Goal: Information Seeking & Learning: Learn about a topic

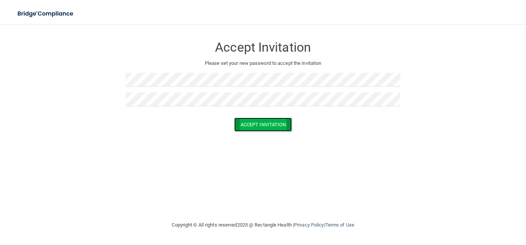
click at [271, 125] on button "Accept Invitation" at bounding box center [263, 124] width 58 height 14
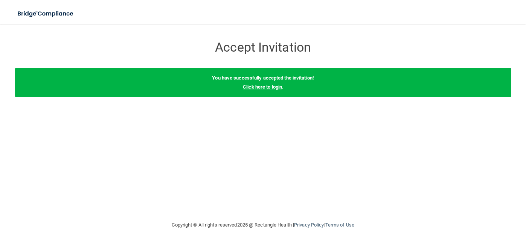
click at [264, 87] on link "Click here to login" at bounding box center [262, 87] width 39 height 6
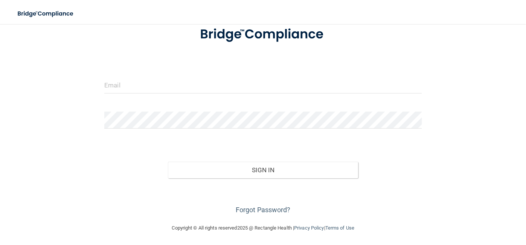
scroll to position [53, 0]
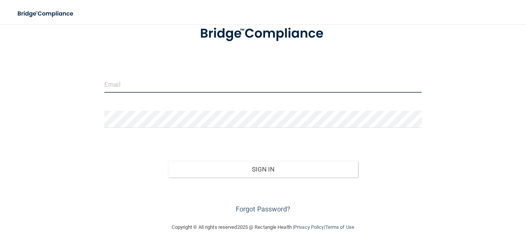
click at [127, 83] on input "email" at bounding box center [262, 84] width 317 height 17
paste input "[EMAIL_ADDRESS][DOMAIN_NAME]"
type input "[EMAIL_ADDRESS][DOMAIN_NAME]"
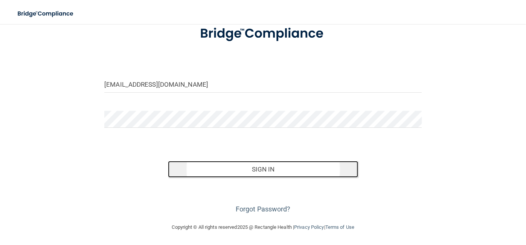
click at [279, 168] on button "Sign In" at bounding box center [263, 169] width 191 height 17
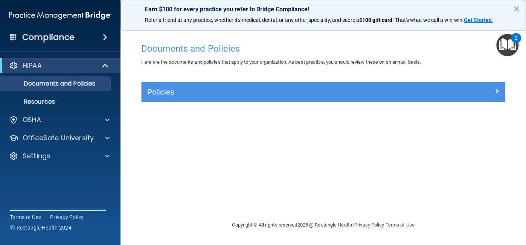
click at [509, 41] on img "Open Resource Center, 2 new notifications" at bounding box center [507, 45] width 22 height 22
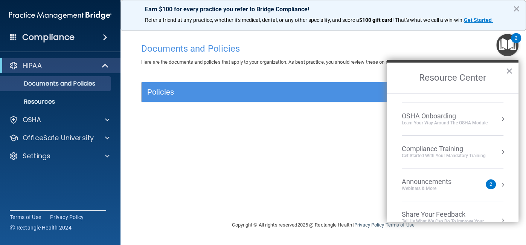
scroll to position [41, 0]
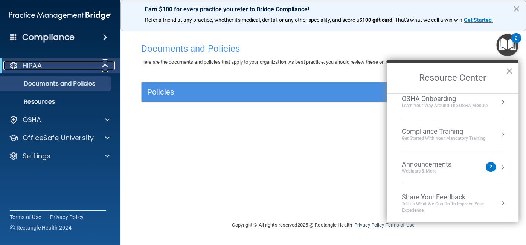
click at [108, 68] on span at bounding box center [106, 65] width 6 height 9
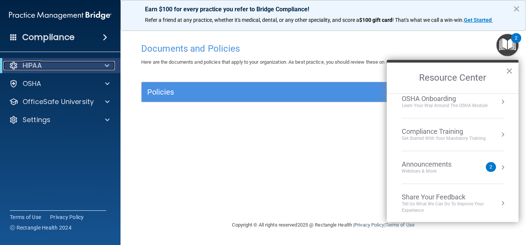
click at [108, 68] on span at bounding box center [107, 65] width 5 height 9
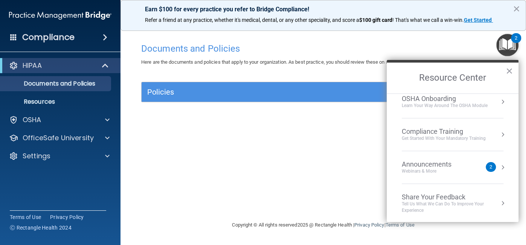
click at [133, 42] on main "Documents and Policies Here are the documents and policies that apply to your o…" at bounding box center [322, 134] width 405 height 221
click at [106, 63] on span at bounding box center [106, 65] width 6 height 9
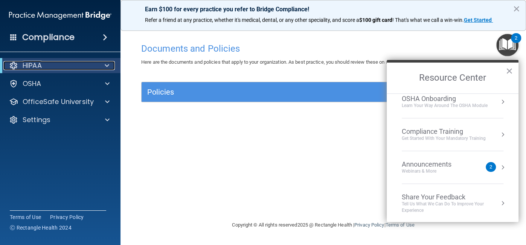
click at [106, 63] on span at bounding box center [107, 65] width 5 height 9
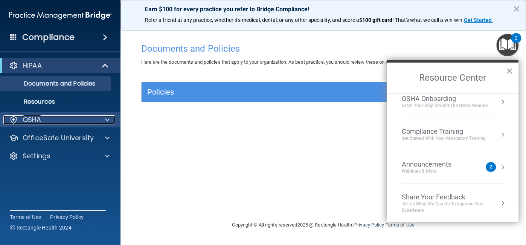
click at [108, 121] on span at bounding box center [107, 119] width 5 height 9
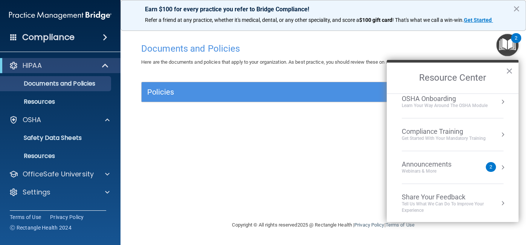
click at [349, 140] on div "Documents and Policies Here are the documents and policies that apply to your o…" at bounding box center [323, 129] width 375 height 181
click at [492, 166] on div "2" at bounding box center [491, 167] width 10 height 10
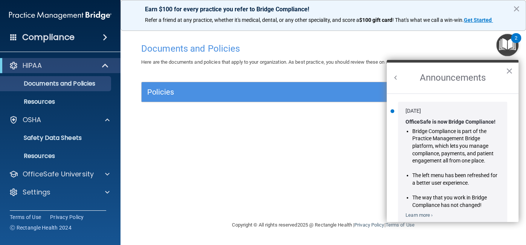
scroll to position [0, 0]
click at [319, 120] on div "Documents and Policies Here are the documents and policies that apply to your o…" at bounding box center [323, 129] width 375 height 181
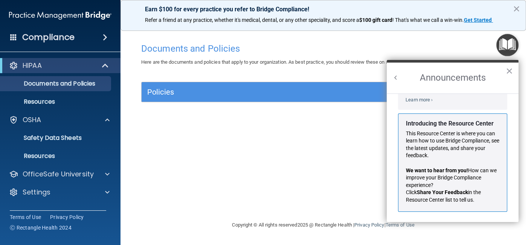
scroll to position [116, 0]
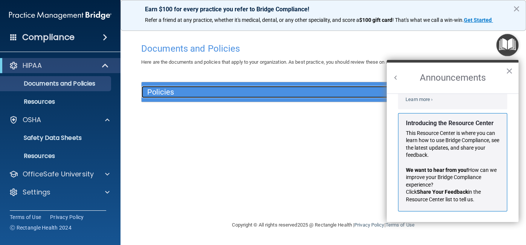
click at [202, 87] on div "Policies" at bounding box center [278, 92] width 273 height 12
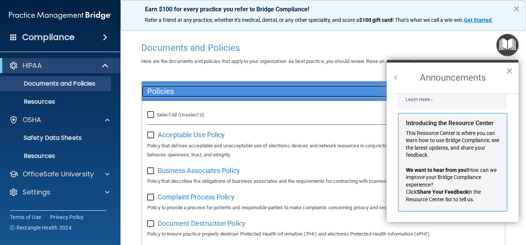
scroll to position [0, 0]
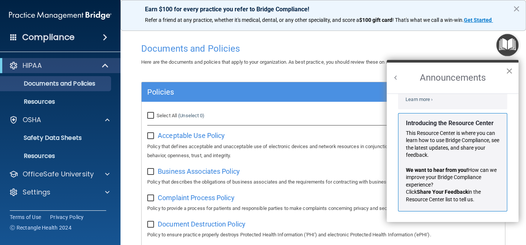
click at [508, 72] on button "×" at bounding box center [509, 71] width 7 height 12
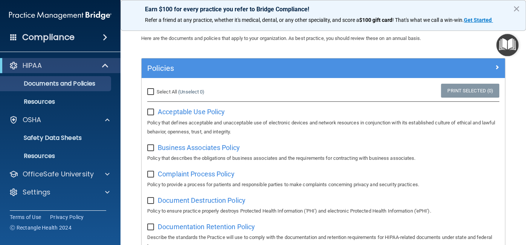
scroll to position [42, 0]
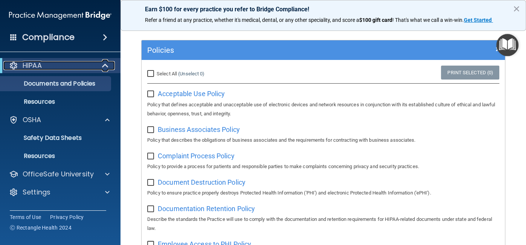
click at [93, 67] on div "HIPAA" at bounding box center [49, 65] width 93 height 9
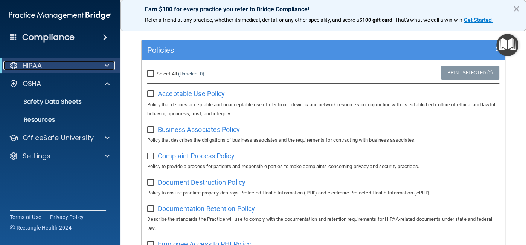
click at [93, 67] on div "HIPAA" at bounding box center [49, 65] width 93 height 9
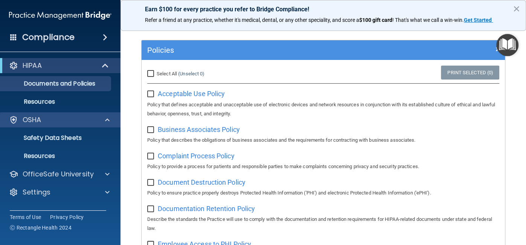
click at [102, 126] on div "OSHA" at bounding box center [60, 119] width 121 height 15
click at [103, 121] on div at bounding box center [106, 119] width 19 height 9
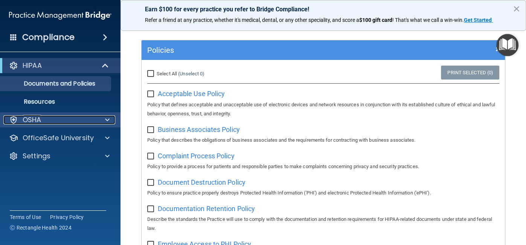
click at [103, 121] on div at bounding box center [106, 119] width 19 height 9
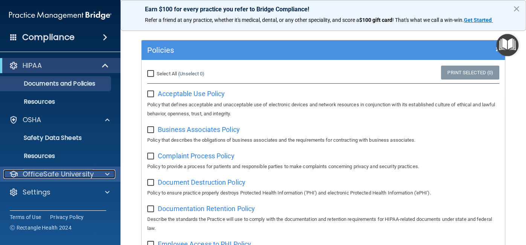
click at [100, 177] on div at bounding box center [106, 173] width 19 height 9
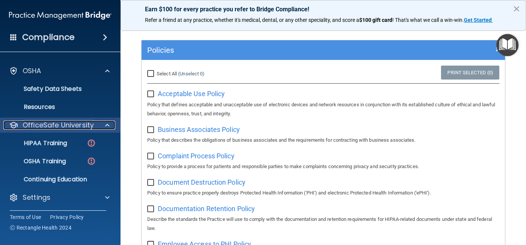
scroll to position [49, 0]
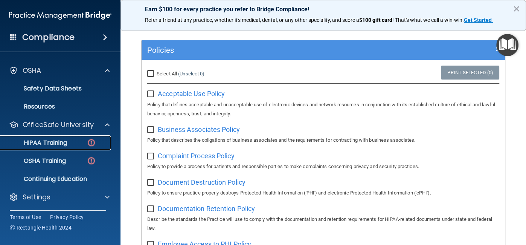
click at [85, 147] on link "HIPAA Training" at bounding box center [51, 142] width 119 height 15
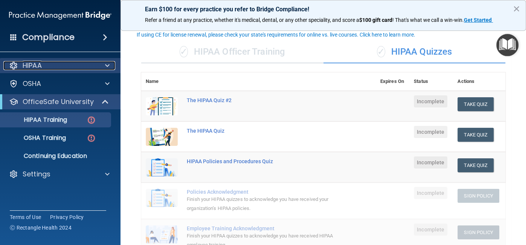
click at [45, 62] on div "HIPAA" at bounding box center [49, 65] width 93 height 9
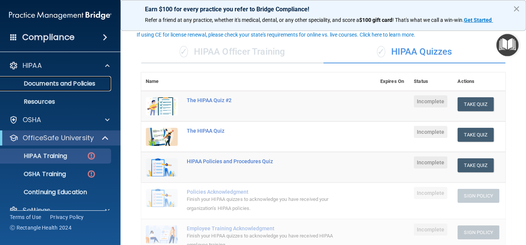
click at [66, 87] on p "Documents and Policies" at bounding box center [56, 84] width 103 height 8
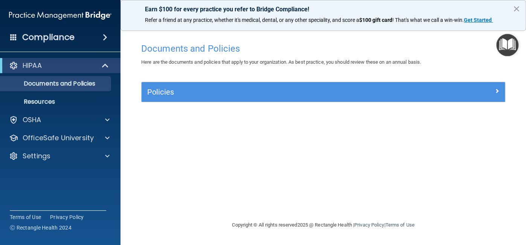
click at [103, 39] on span at bounding box center [105, 37] width 5 height 9
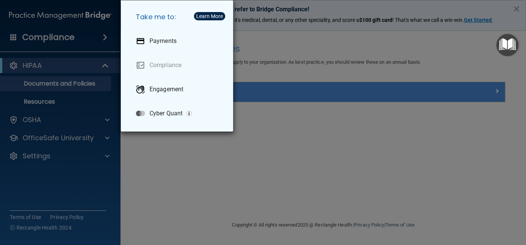
click at [53, 72] on div "Take me to: Payments Compliance Engagement Cyber Quant" at bounding box center [263, 122] width 526 height 245
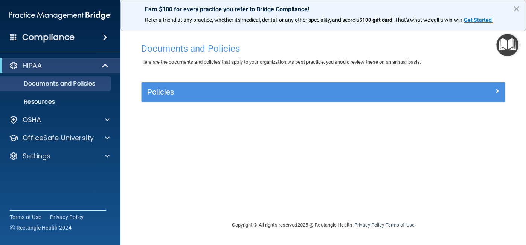
click at [220, 99] on div "Policies" at bounding box center [323, 92] width 363 height 20
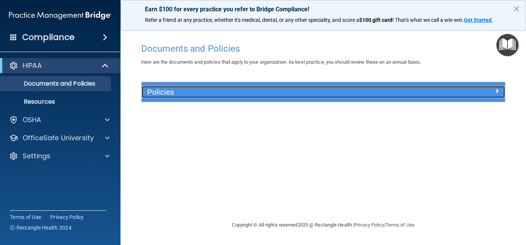
click at [222, 93] on h5 "Policies" at bounding box center [277, 92] width 261 height 8
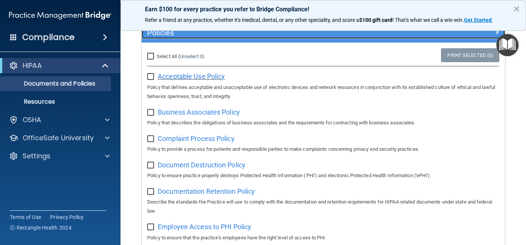
scroll to position [84, 0]
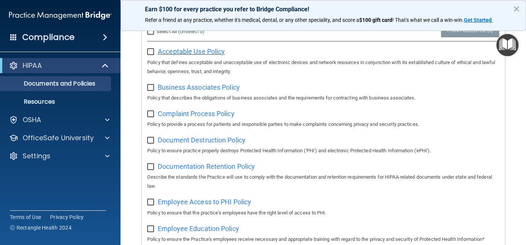
click at [195, 53] on span "Acceptable Use Policy" at bounding box center [191, 51] width 67 height 8
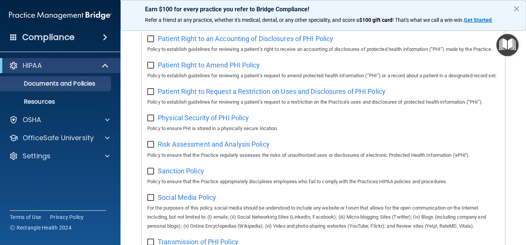
scroll to position [547, 0]
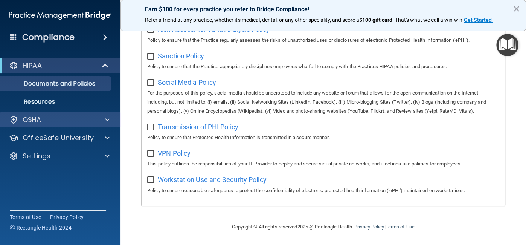
click at [53, 124] on div "OSHA" at bounding box center [60, 119] width 121 height 15
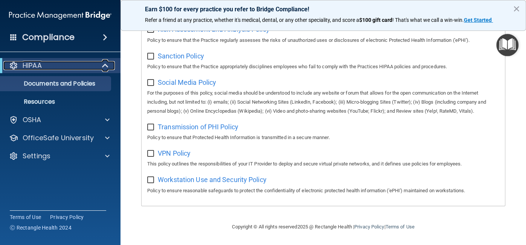
click at [89, 69] on div "HIPAA" at bounding box center [49, 65] width 93 height 9
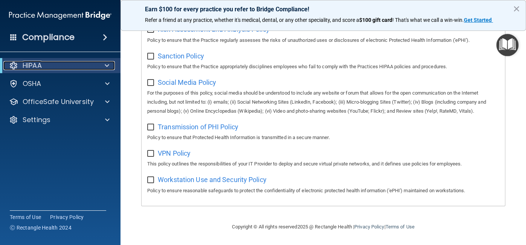
click at [93, 69] on div "HIPAA" at bounding box center [49, 65] width 93 height 9
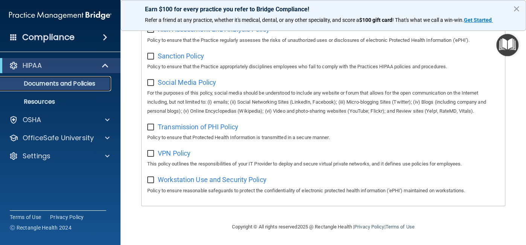
click at [89, 87] on p "Documents and Policies" at bounding box center [56, 84] width 103 height 8
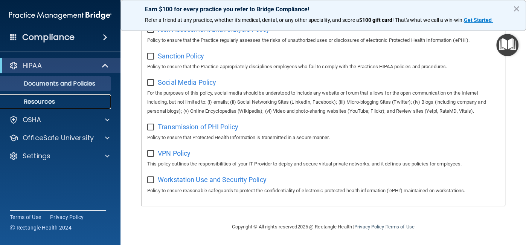
click at [75, 100] on p "Resources" at bounding box center [56, 102] width 103 height 8
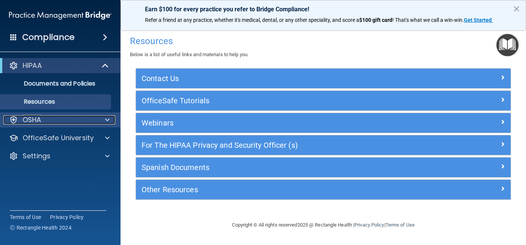
click at [69, 117] on div "OSHA" at bounding box center [49, 119] width 93 height 9
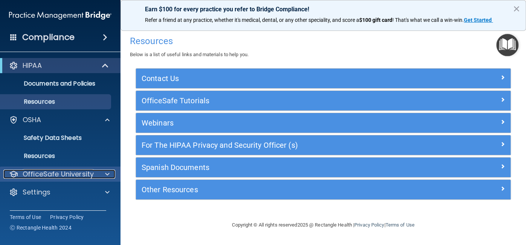
click at [52, 177] on p "OfficeSafe University" at bounding box center [58, 173] width 71 height 9
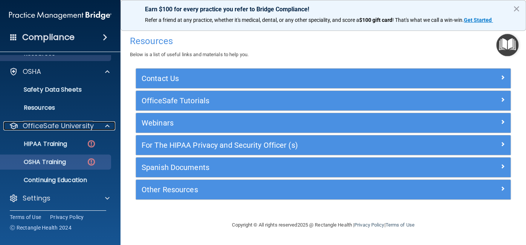
scroll to position [49, 0]
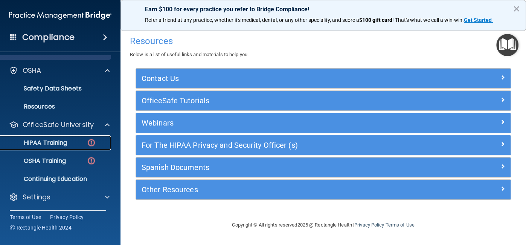
click at [58, 142] on p "HIPAA Training" at bounding box center [36, 143] width 62 height 8
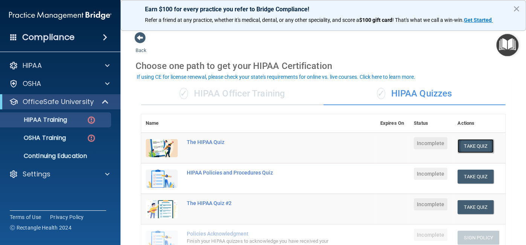
click at [474, 145] on button "Take Quiz" at bounding box center [475, 146] width 36 height 14
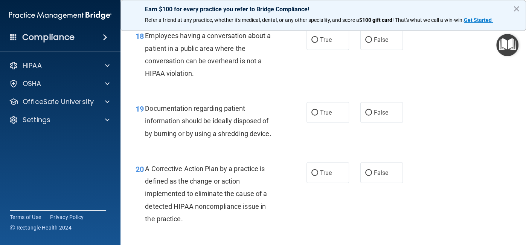
scroll to position [1180, 0]
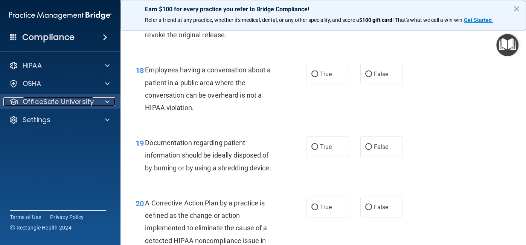
click at [74, 105] on p "OfficeSafe University" at bounding box center [58, 101] width 71 height 9
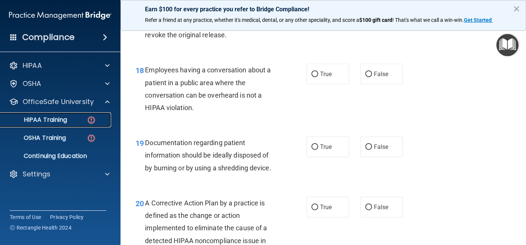
click at [70, 122] on div "HIPAA Training" at bounding box center [56, 120] width 103 height 8
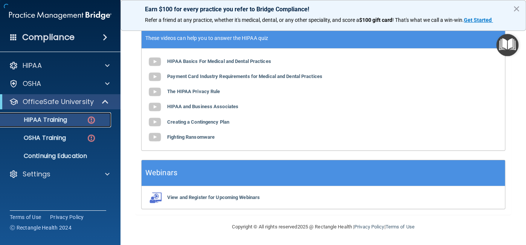
scroll to position [294, 0]
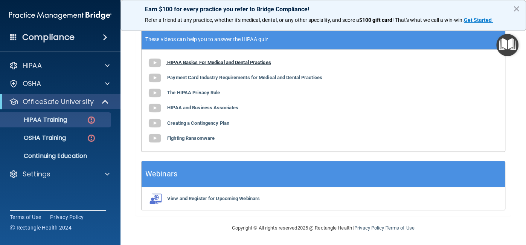
click at [199, 60] on b "HIPAA Basics For Medical and Dental Practices" at bounding box center [219, 62] width 104 height 6
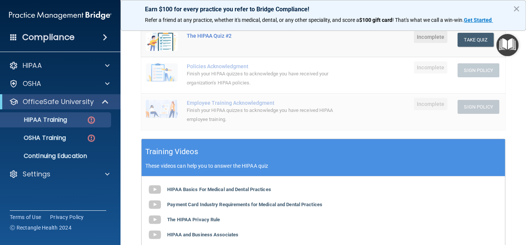
scroll to position [41, 0]
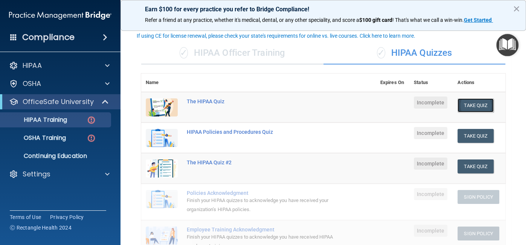
click at [480, 105] on button "Take Quiz" at bounding box center [475, 105] width 36 height 14
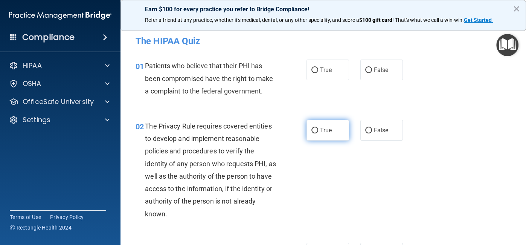
click at [322, 133] on label "True" at bounding box center [327, 130] width 43 height 21
click at [318, 133] on input "True" at bounding box center [314, 131] width 7 height 6
radio input "true"
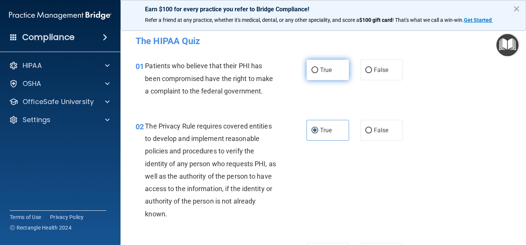
click at [317, 70] on input "True" at bounding box center [314, 70] width 7 height 6
radio input "true"
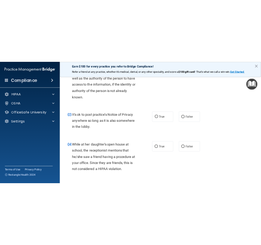
scroll to position [168, 0]
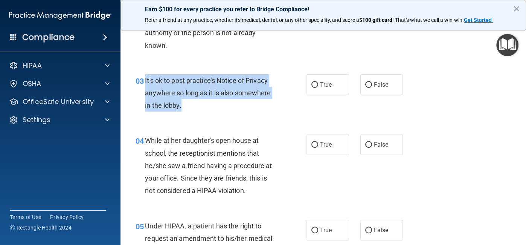
drag, startPoint x: 145, startPoint y: 79, endPoint x: 184, endPoint y: 106, distance: 47.1
click at [184, 106] on div "It's ok to post practice’s Notice of Privacy anywhere so long as it is also som…" at bounding box center [213, 93] width 137 height 38
copy span "It's ok to post practice’s Notice of Privacy anywhere so long as it is also som…"
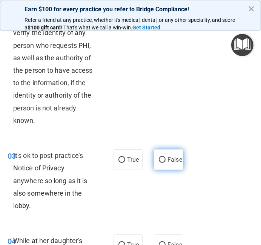
click at [171, 160] on span "False" at bounding box center [174, 159] width 15 height 7
click at [165, 160] on input "False" at bounding box center [162, 160] width 7 height 6
radio input "true"
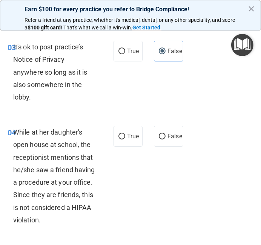
scroll to position [295, 0]
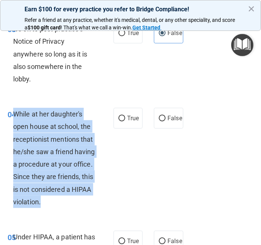
drag, startPoint x: 14, startPoint y: 115, endPoint x: 62, endPoint y: 188, distance: 87.6
click at [59, 204] on div "While at her daughter's open house at school, the receptionist mentions that he…" at bounding box center [57, 158] width 88 height 100
copy span "While at her daughter's open house at school, the receptionist mentions that he…"
click at [163, 116] on input "False" at bounding box center [162, 119] width 7 height 6
radio input "true"
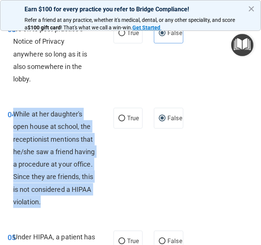
scroll to position [421, 0]
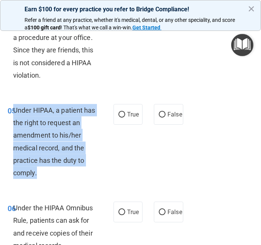
drag, startPoint x: 38, startPoint y: 107, endPoint x: 56, endPoint y: 182, distance: 77.1
click at [56, 182] on div "05 Under HIPAA, a patient has the right to request an amendment to his/her medi…" at bounding box center [60, 143] width 128 height 79
copy span "Under HIPAA, a patient has the right to request an amendment to his/her medical…"
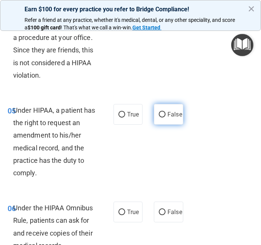
click at [170, 106] on label "False" at bounding box center [168, 114] width 29 height 21
click at [165, 112] on input "False" at bounding box center [162, 115] width 7 height 6
radio input "true"
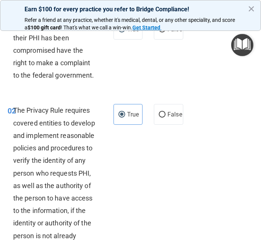
scroll to position [0, 0]
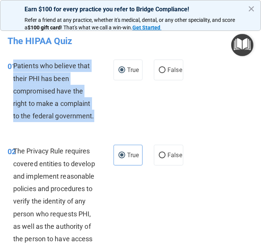
drag, startPoint x: 14, startPoint y: 66, endPoint x: 96, endPoint y: 116, distance: 96.3
click at [96, 116] on div "Patients who believe that their PHI has been compromised have the right to make…" at bounding box center [57, 90] width 88 height 62
copy span "Patients who believe that their PHI has been compromised have the right to make…"
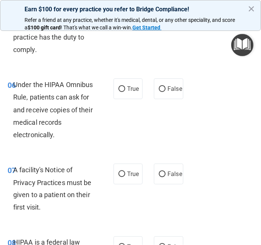
scroll to position [548, 0]
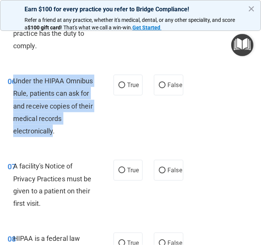
drag, startPoint x: 14, startPoint y: 80, endPoint x: 54, endPoint y: 133, distance: 66.4
click at [54, 133] on span "Under the HIPAA Omnibus Rule, patients can ask for and receive copies of their …" at bounding box center [52, 106] width 79 height 58
copy span "Under the HIPAA Omnibus Rule, patients can ask for and receive copies of their …"
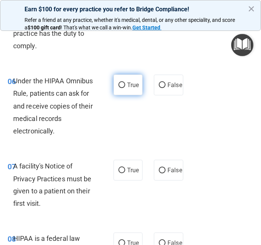
click at [127, 86] on span "True" at bounding box center [133, 84] width 12 height 7
click at [125, 86] on input "True" at bounding box center [121, 85] width 7 height 6
radio input "true"
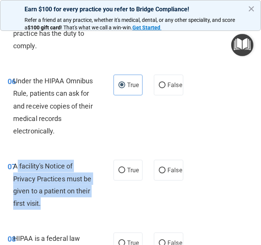
drag, startPoint x: 16, startPoint y: 166, endPoint x: 53, endPoint y: 212, distance: 59.5
click at [53, 212] on div "07 A facility's Notice of Privacy Practices must be given to a patient on their…" at bounding box center [60, 187] width 128 height 54
drag, startPoint x: 14, startPoint y: 163, endPoint x: 43, endPoint y: 201, distance: 48.0
click at [43, 201] on div "A facility's Notice of Privacy Practices must be given to a patient on their fi…" at bounding box center [57, 185] width 88 height 50
copy span "A facility's Notice of Privacy Practices must be given to a patient on their fi…"
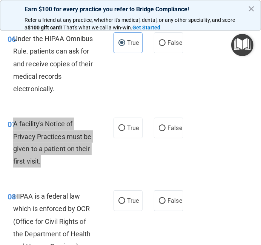
scroll to position [633, 0]
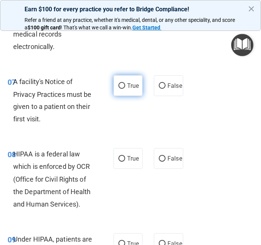
click at [127, 85] on span "True" at bounding box center [133, 85] width 12 height 7
click at [125, 85] on input "True" at bounding box center [121, 86] width 7 height 6
radio input "true"
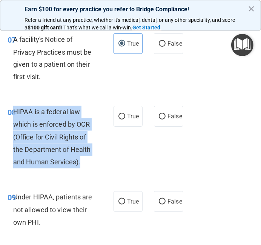
drag, startPoint x: 14, startPoint y: 110, endPoint x: 84, endPoint y: 165, distance: 89.0
click at [84, 165] on div "HIPAA is a federal law which is enforced by OCR (Office for Civil Rights of the…" at bounding box center [57, 137] width 88 height 62
copy span "HIPAA is a federal law which is enforced by OCR (Office for Civil Rights of the…"
click at [123, 117] on input "True" at bounding box center [121, 117] width 7 height 6
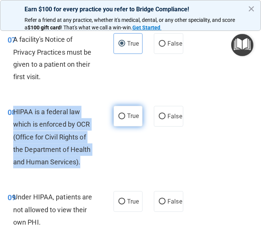
radio input "true"
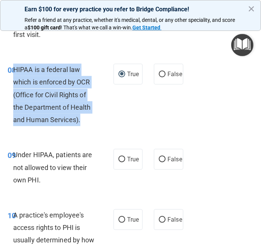
scroll to position [759, 0]
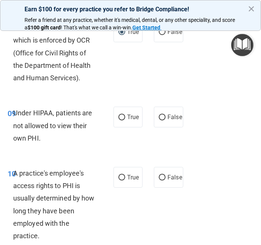
drag, startPoint x: 13, startPoint y: 112, endPoint x: 41, endPoint y: 142, distance: 41.0
click at [41, 142] on div "Under HIPAA, patients are not allowed to view their own PHI." at bounding box center [57, 126] width 88 height 38
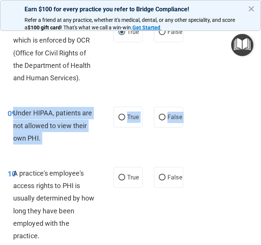
drag, startPoint x: 13, startPoint y: 114, endPoint x: 44, endPoint y: 148, distance: 46.4
click at [45, 149] on div "09 Under HIPAA, patients are not allowed to view their own PHI. True False" at bounding box center [130, 127] width 257 height 60
copy div "Under HIPAA, patients are not allowed to view their own PHI. True False"
click at [172, 121] on label "False" at bounding box center [168, 117] width 29 height 21
click at [165, 120] on input "False" at bounding box center [162, 117] width 7 height 6
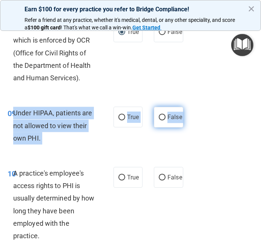
radio input "true"
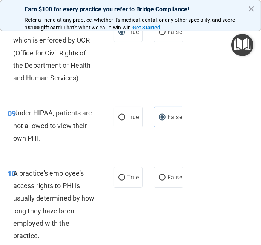
scroll to position [843, 0]
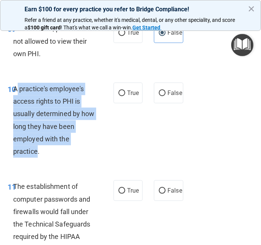
drag, startPoint x: 16, startPoint y: 90, endPoint x: 37, endPoint y: 153, distance: 66.4
click at [37, 153] on span "A practice's employee's access rights to PHI is usually determined by how long …" at bounding box center [53, 120] width 81 height 70
copy span "practice's employee's access rights to PHI is usually determined by how long th…"
click at [162, 94] on input "False" at bounding box center [162, 93] width 7 height 6
radio input "true"
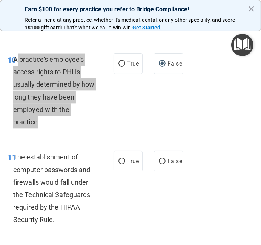
scroll to position [886, 0]
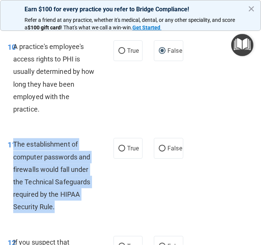
drag, startPoint x: 14, startPoint y: 142, endPoint x: 60, endPoint y: 204, distance: 77.6
click at [60, 204] on div "The establishment of computer passwords and firewalls would fall under the Tech…" at bounding box center [57, 175] width 88 height 75
click at [121, 146] on input "True" at bounding box center [121, 149] width 7 height 6
radio input "true"
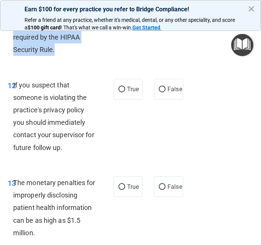
scroll to position [1054, 0]
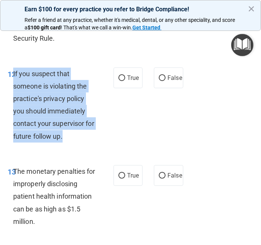
drag, startPoint x: 14, startPoint y: 74, endPoint x: 67, endPoint y: 138, distance: 83.4
click at [67, 138] on div "If you suspect that someone is violating the practice's privacy policy you shou…" at bounding box center [57, 104] width 88 height 75
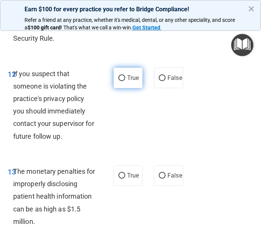
click at [126, 77] on label "True" at bounding box center [127, 77] width 29 height 21
click at [125, 77] on input "True" at bounding box center [121, 78] width 7 height 6
radio input "true"
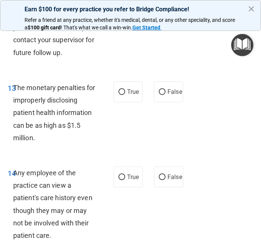
scroll to position [1138, 0]
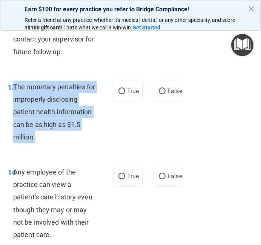
drag, startPoint x: 14, startPoint y: 85, endPoint x: 46, endPoint y: 136, distance: 60.0
click at [46, 136] on div "The monetary penalties for improperly disclosing patient health information can…" at bounding box center [57, 112] width 88 height 62
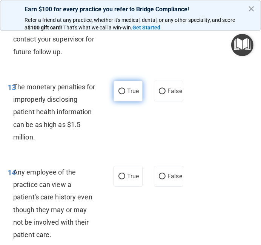
click at [122, 95] on label "True" at bounding box center [127, 91] width 29 height 21
click at [122, 94] on input "True" at bounding box center [121, 91] width 7 height 6
radio input "true"
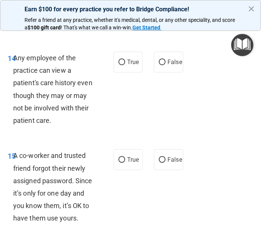
scroll to position [1265, 0]
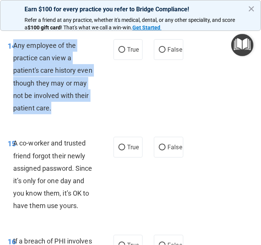
drag, startPoint x: 14, startPoint y: 46, endPoint x: 56, endPoint y: 109, distance: 75.9
click at [56, 109] on div "Any employee of the practice can view a patient's care history even though they…" at bounding box center [57, 76] width 88 height 75
click at [164, 52] on input "False" at bounding box center [162, 50] width 7 height 6
radio input "true"
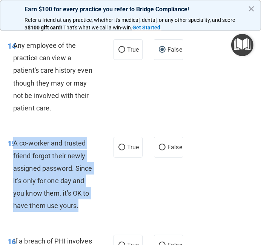
drag, startPoint x: 15, startPoint y: 141, endPoint x: 79, endPoint y: 206, distance: 91.6
click at [79, 206] on div "A co-worker and trusted friend forgot their newly assigned password. Since it’s…" at bounding box center [57, 174] width 88 height 75
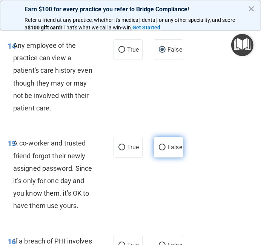
click at [168, 148] on span "False" at bounding box center [174, 146] width 15 height 7
click at [165, 148] on input "False" at bounding box center [162, 148] width 7 height 6
radio input "true"
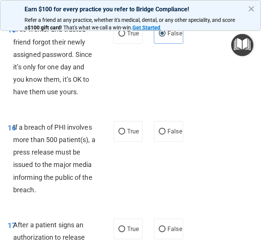
scroll to position [1391, 0]
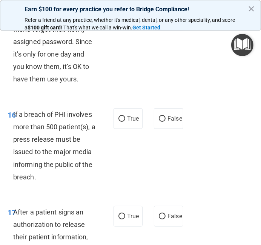
drag, startPoint x: 14, startPoint y: 113, endPoint x: 40, endPoint y: 161, distance: 54.6
click at [46, 173] on div "If a breach of PHI involves more than 500 patient(s), a press release must be i…" at bounding box center [57, 145] width 88 height 75
click at [15, 114] on span "If a breach of PHI involves more than 500 patient(s), a press release must be i…" at bounding box center [54, 145] width 82 height 70
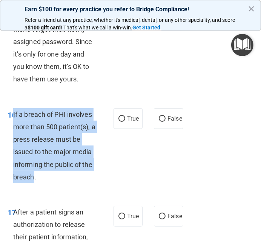
drag, startPoint x: 13, startPoint y: 114, endPoint x: 32, endPoint y: 183, distance: 71.2
click at [32, 183] on div "16 If a breach of PHI involves more than 500 patient(s), a press release must b…" at bounding box center [60, 147] width 128 height 79
click at [121, 116] on input "True" at bounding box center [121, 119] width 7 height 6
radio input "true"
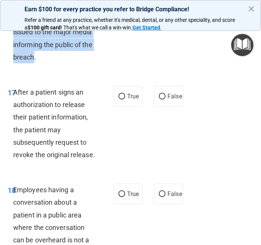
scroll to position [1518, 0]
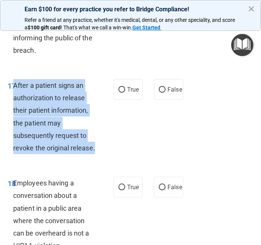
drag, startPoint x: 13, startPoint y: 84, endPoint x: 97, endPoint y: 152, distance: 107.7
click at [97, 152] on div "After a patient signs an authorization to release their patient information, th…" at bounding box center [57, 116] width 88 height 75
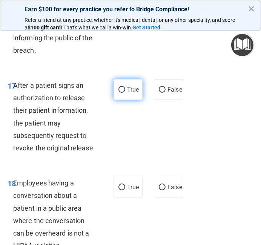
click at [123, 92] on label "True" at bounding box center [127, 89] width 29 height 21
click at [123, 92] on input "True" at bounding box center [121, 90] width 7 height 6
radio input "true"
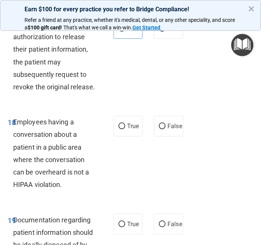
scroll to position [1645, 0]
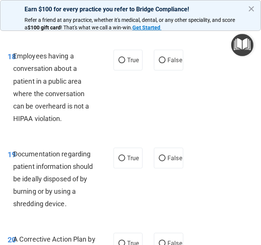
drag, startPoint x: 13, startPoint y: 53, endPoint x: 61, endPoint y: 120, distance: 82.8
click at [61, 120] on span "Employees having a conversation about a patient in a public area where the conv…" at bounding box center [51, 87] width 76 height 70
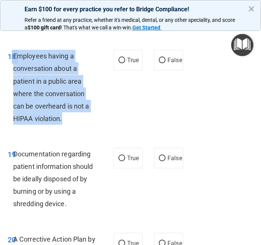
drag, startPoint x: 12, startPoint y: 55, endPoint x: 62, endPoint y: 119, distance: 81.0
click at [62, 119] on div "18 Employees having a conversation about a patient in a public area where the c…" at bounding box center [60, 89] width 128 height 79
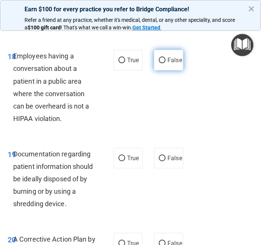
click at [166, 64] on label "False" at bounding box center [168, 60] width 29 height 21
click at [165, 63] on input "False" at bounding box center [162, 61] width 7 height 6
radio input "true"
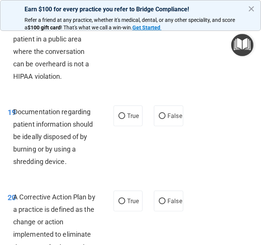
scroll to position [1729, 0]
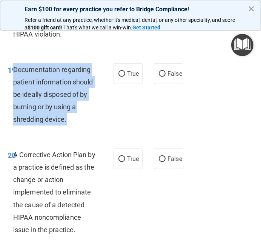
drag, startPoint x: 15, startPoint y: 70, endPoint x: 68, endPoint y: 119, distance: 72.5
click at [68, 119] on div "Documentation regarding patient information should be ideally disposed of by bu…" at bounding box center [57, 94] width 88 height 62
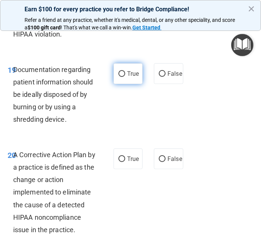
click at [127, 75] on span "True" at bounding box center [133, 73] width 12 height 7
click at [125, 75] on input "True" at bounding box center [121, 74] width 7 height 6
radio input "true"
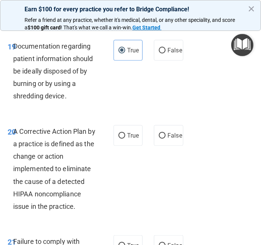
scroll to position [1813, 0]
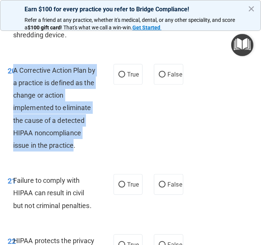
drag, startPoint x: 14, startPoint y: 69, endPoint x: 74, endPoint y: 145, distance: 96.5
click at [74, 145] on span "A Corrective Action Plan by a practice is defined as the change or action imple…" at bounding box center [54, 107] width 82 height 83
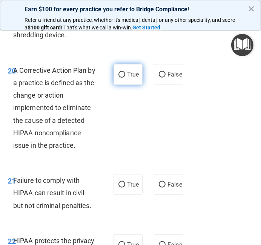
click at [123, 79] on label "True" at bounding box center [127, 74] width 29 height 21
click at [123, 78] on input "True" at bounding box center [121, 75] width 7 height 6
radio input "true"
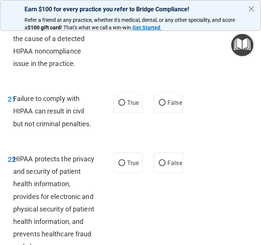
scroll to position [1898, 0]
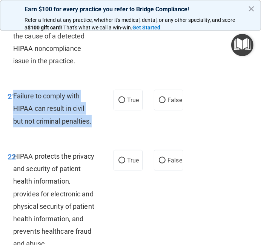
drag, startPoint x: 15, startPoint y: 93, endPoint x: 96, endPoint y: 123, distance: 87.1
click at [96, 123] on div "Failure to comply with HIPAA can result in civil but not criminal penalties." at bounding box center [57, 109] width 88 height 38
click at [164, 102] on input "False" at bounding box center [162, 101] width 7 height 6
radio input "true"
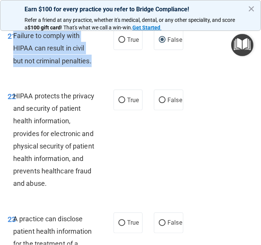
scroll to position [1982, 0]
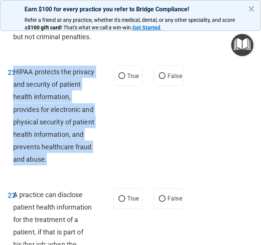
drag, startPoint x: 14, startPoint y: 71, endPoint x: 48, endPoint y: 159, distance: 94.2
click at [48, 159] on div "HIPAA protects the privacy and security of patient health information, provides…" at bounding box center [57, 116] width 88 height 100
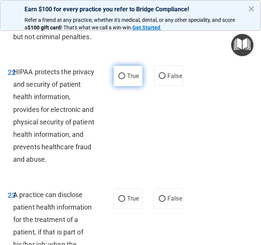
click at [123, 81] on label "True" at bounding box center [127, 76] width 29 height 21
click at [123, 79] on input "True" at bounding box center [121, 76] width 7 height 6
radio input "true"
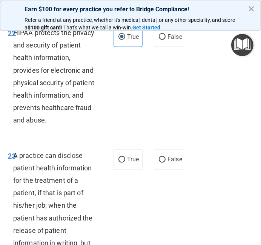
scroll to position [2066, 0]
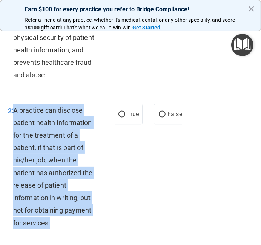
drag, startPoint x: 14, startPoint y: 111, endPoint x: 51, endPoint y: 228, distance: 122.9
click at [51, 228] on div "A practice can disclose patient health information for the treatment of a patie…" at bounding box center [57, 166] width 88 height 125
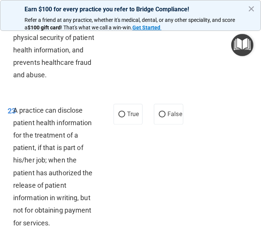
click at [184, 115] on div "23 A practice can disclose patient health information for the treatment of a pa…" at bounding box center [130, 168] width 257 height 148
click at [163, 116] on input "False" at bounding box center [162, 115] width 7 height 6
radio input "true"
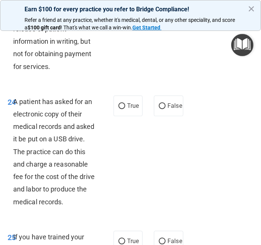
scroll to position [2234, 0]
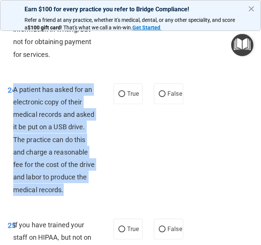
drag, startPoint x: 15, startPoint y: 88, endPoint x: 66, endPoint y: 190, distance: 114.0
click at [66, 190] on div "A patient has asked for an electronic copy of their medical records and asked i…" at bounding box center [57, 139] width 88 height 113
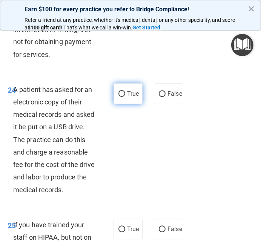
click at [131, 90] on span "True" at bounding box center [133, 93] width 12 height 7
click at [125, 91] on input "True" at bounding box center [121, 94] width 7 height 6
radio input "true"
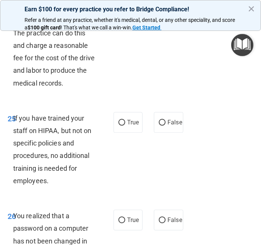
scroll to position [2361, 0]
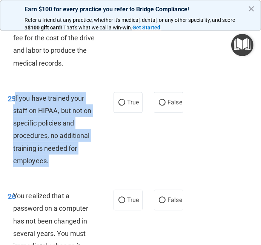
drag, startPoint x: 14, startPoint y: 95, endPoint x: 48, endPoint y: 163, distance: 75.8
click at [48, 163] on div "If you have trained your staff on HIPAA, but not on specific policies and proce…" at bounding box center [57, 129] width 88 height 75
click at [162, 102] on input "False" at bounding box center [162, 103] width 7 height 6
radio input "true"
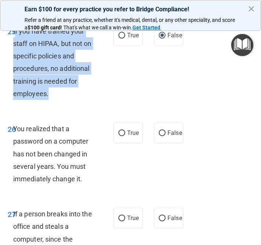
scroll to position [2445, 0]
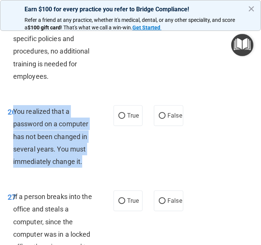
drag, startPoint x: 14, startPoint y: 110, endPoint x: 83, endPoint y: 160, distance: 85.2
click at [83, 160] on div "You realized that a password on a computer has not been changed in several year…" at bounding box center [57, 136] width 88 height 62
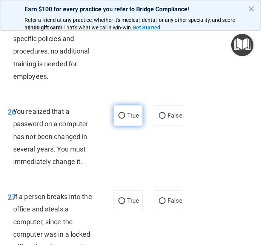
click at [124, 112] on label "True" at bounding box center [127, 115] width 29 height 21
click at [124, 113] on input "True" at bounding box center [121, 116] width 7 height 6
radio input "true"
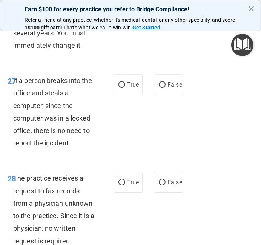
scroll to position [2572, 0]
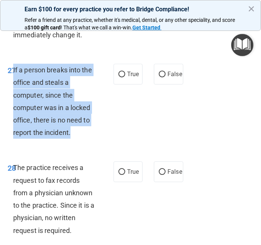
drag, startPoint x: 13, startPoint y: 69, endPoint x: 73, endPoint y: 133, distance: 86.8
click at [73, 133] on div "If a person breaks into the office and steals a computer, since the computer wa…" at bounding box center [57, 101] width 88 height 75
click at [165, 73] on input "False" at bounding box center [162, 75] width 7 height 6
radio input "true"
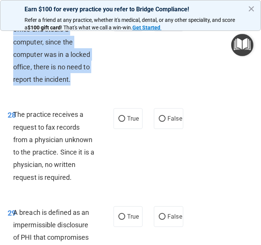
scroll to position [2657, 0]
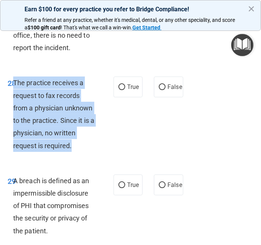
drag, startPoint x: 15, startPoint y: 84, endPoint x: 71, endPoint y: 148, distance: 84.8
click at [71, 148] on span "The practice receives a request to fax records from a physician unknown to the …" at bounding box center [53, 114] width 81 height 70
click at [164, 87] on input "False" at bounding box center [162, 87] width 7 height 6
radio input "true"
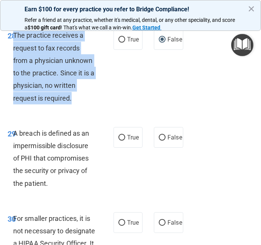
scroll to position [2741, 0]
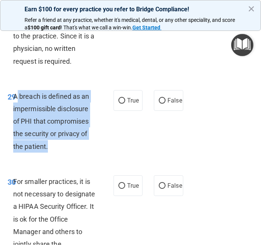
drag, startPoint x: 15, startPoint y: 94, endPoint x: 57, endPoint y: 149, distance: 68.8
click at [57, 149] on div "A breach is defined as an impermissible disclosure of PHI that compromises the …" at bounding box center [57, 121] width 88 height 62
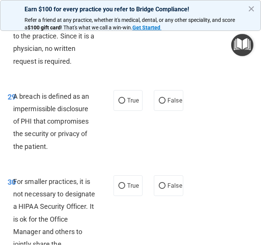
click at [13, 98] on span "A breach is defined as an impermissible disclosure of PHI that compromises the …" at bounding box center [51, 121] width 76 height 58
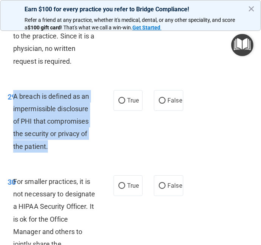
drag, startPoint x: 14, startPoint y: 96, endPoint x: 50, endPoint y: 146, distance: 62.0
click at [50, 146] on div "A breach is defined as an impermissible disclosure of PHI that compromises the …" at bounding box center [57, 121] width 88 height 62
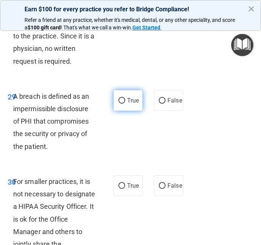
click at [136, 102] on span "True" at bounding box center [133, 100] width 12 height 7
click at [125, 102] on input "True" at bounding box center [121, 101] width 7 height 6
radio input "true"
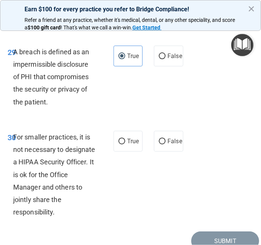
scroll to position [2820, 0]
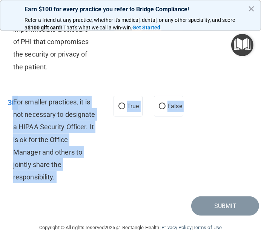
drag, startPoint x: 12, startPoint y: 102, endPoint x: 73, endPoint y: 192, distance: 108.3
click at [73, 192] on div "30 For smaller practices, it is not necessary to designate a HIPAA Security Off…" at bounding box center [130, 141] width 257 height 110
click at [19, 149] on span "For smaller practices, it is not necessary to designate a HIPAA Security Office…" at bounding box center [54, 139] width 82 height 83
click at [16, 103] on span "For smaller practices, it is not necessary to designate a HIPAA Security Office…" at bounding box center [54, 139] width 82 height 83
drag, startPoint x: 14, startPoint y: 102, endPoint x: 56, endPoint y: 178, distance: 87.7
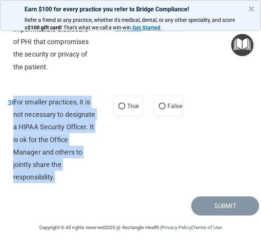
click at [56, 178] on div "For smaller practices, it is not necessary to designate a HIPAA Security Office…" at bounding box center [57, 140] width 88 height 88
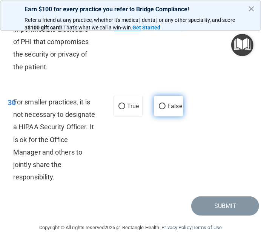
click at [169, 99] on label "False" at bounding box center [168, 106] width 29 height 21
click at [165, 104] on input "False" at bounding box center [162, 107] width 7 height 6
radio input "true"
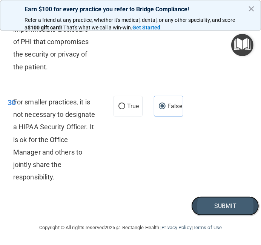
click at [207, 203] on button "Submit" at bounding box center [225, 205] width 68 height 19
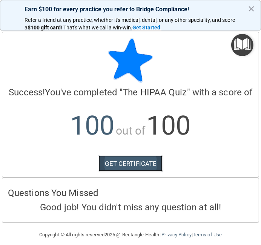
click at [139, 165] on link "GET CERTIFICATE" at bounding box center [130, 163] width 64 height 17
click at [237, 43] on img "Open Resource Center" at bounding box center [242, 45] width 22 height 22
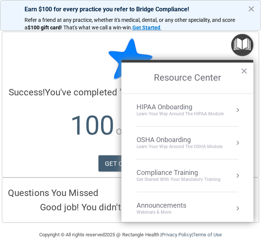
click at [249, 9] on button "×" at bounding box center [250, 9] width 7 height 12
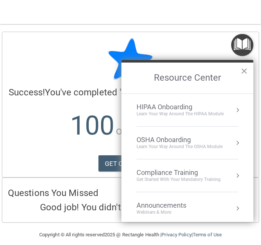
click at [77, 72] on div at bounding box center [130, 60] width 245 height 45
click at [247, 138] on ol "HIPAA Onboarding Learn Your Way around the HIPAA module OSHA Onboarding Learn y…" at bounding box center [187, 157] width 132 height 129
click at [232, 146] on div "OSHA Onboarding Learn your way around the OSHA module" at bounding box center [187, 143] width 102 height 14
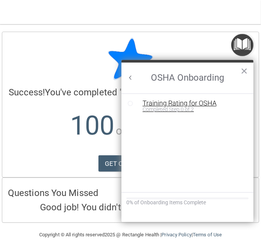
click at [204, 109] on div "Completed Step 0 of 2" at bounding box center [192, 109] width 101 height 5
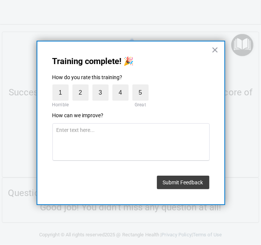
click at [212, 52] on button "×" at bounding box center [214, 50] width 7 height 12
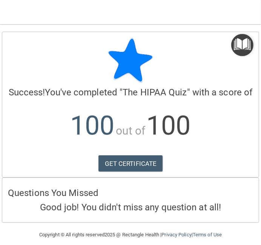
click at [252, 51] on img "Open Resource Center" at bounding box center [242, 45] width 22 height 22
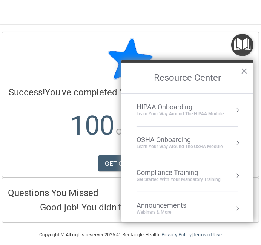
click at [179, 80] on h2 "Resource Center" at bounding box center [187, 77] width 132 height 31
click at [167, 142] on div "OSHA Onboarding" at bounding box center [179, 140] width 86 height 8
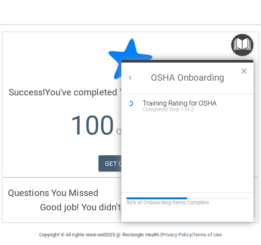
click at [131, 78] on button "Back to Resource Center Home" at bounding box center [131, 78] width 8 height 8
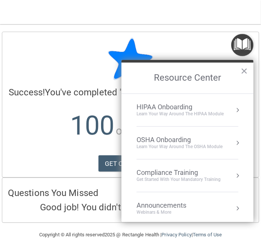
click at [168, 165] on li "Compliance Training Get Started with your mandatory training" at bounding box center [187, 175] width 102 height 33
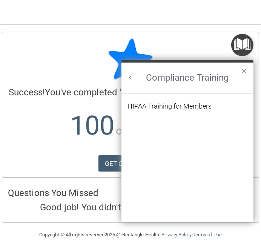
click at [187, 103] on div "HIPAA Training for Members" at bounding box center [169, 106] width 84 height 7
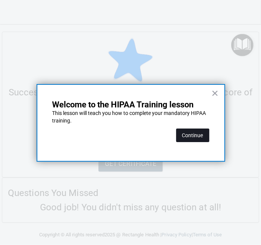
click at [183, 134] on button "Continue" at bounding box center [192, 135] width 33 height 14
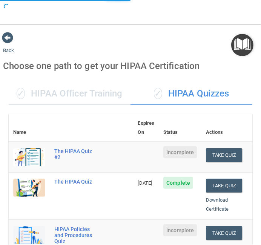
scroll to position [28, 0]
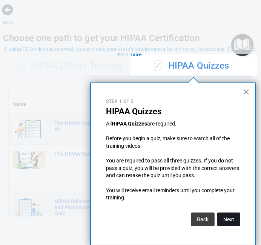
click at [227, 217] on button "Next" at bounding box center [228, 219] width 23 height 14
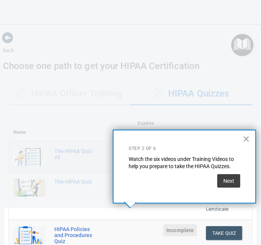
scroll to position [206, 0]
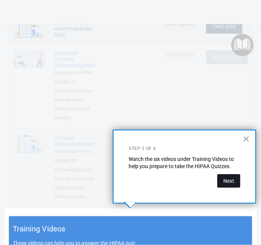
click at [230, 186] on button "Next" at bounding box center [228, 181] width 23 height 14
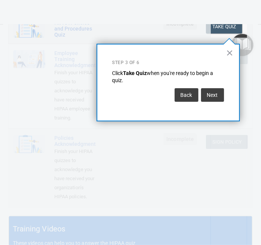
scroll to position [114, 0]
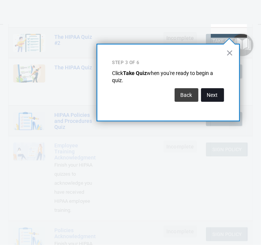
click at [214, 95] on button "Next" at bounding box center [212, 95] width 23 height 14
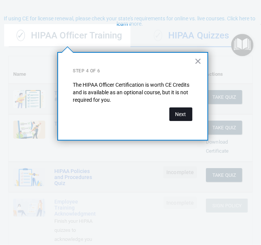
click at [189, 111] on button "Next" at bounding box center [180, 114] width 23 height 14
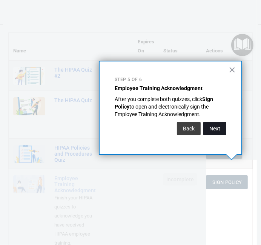
click at [217, 129] on button "Next" at bounding box center [214, 129] width 23 height 14
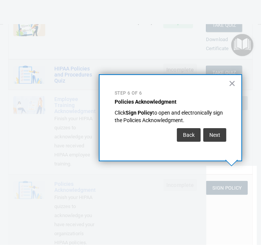
click at [217, 129] on button "Next" at bounding box center [214, 135] width 23 height 14
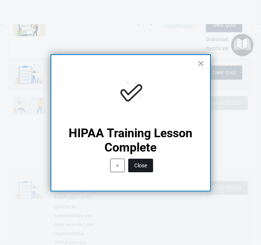
click at [146, 170] on button "Close" at bounding box center [140, 166] width 25 height 14
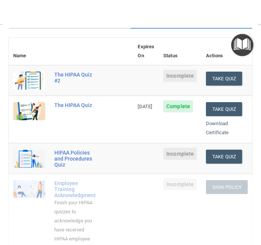
scroll to position [76, 0]
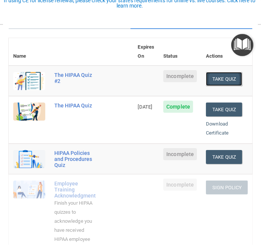
click at [235, 72] on button "Take Quiz" at bounding box center [224, 79] width 36 height 14
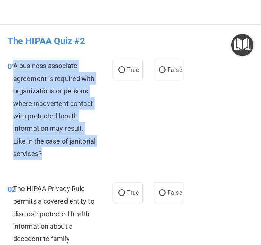
drag, startPoint x: 13, startPoint y: 65, endPoint x: 72, endPoint y: 154, distance: 106.6
click at [72, 154] on div "A business associate agreement is required with organizations or persons where …" at bounding box center [57, 109] width 88 height 100
click at [165, 72] on input "False" at bounding box center [162, 70] width 7 height 6
radio input "true"
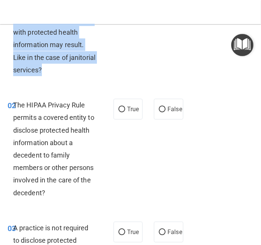
scroll to position [84, 0]
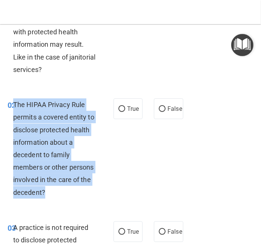
drag, startPoint x: 13, startPoint y: 105, endPoint x: 53, endPoint y: 189, distance: 93.5
click at [53, 189] on div "The HIPAA Privacy Rule permits a covered entity to disclose protected health in…" at bounding box center [57, 148] width 88 height 100
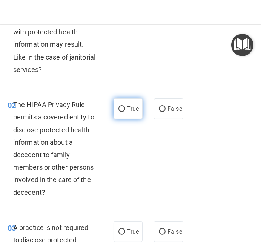
click at [128, 108] on span "True" at bounding box center [133, 108] width 12 height 7
click at [125, 108] on input "True" at bounding box center [121, 109] width 7 height 6
radio input "true"
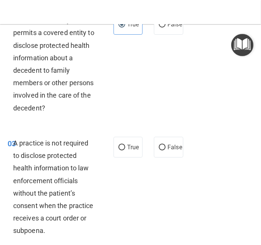
scroll to position [210, 0]
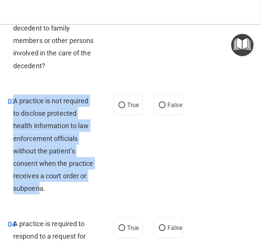
drag, startPoint x: 15, startPoint y: 101, endPoint x: 41, endPoint y: 189, distance: 92.2
click at [41, 189] on span "A practice is not required to disclose protected health information to law enfo…" at bounding box center [53, 145] width 80 height 96
click at [15, 99] on span "A practice is not required to disclose protected health information to law enfo…" at bounding box center [53, 145] width 80 height 96
drag, startPoint x: 15, startPoint y: 99, endPoint x: 53, endPoint y: 191, distance: 99.6
click at [53, 191] on div "A practice is not required to disclose protected health information to law enfo…" at bounding box center [57, 144] width 88 height 100
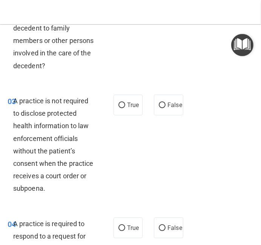
click at [186, 101] on div "03 A practice is not required to disclose protected health information to law e…" at bounding box center [130, 146] width 257 height 123
click at [168, 101] on span "False" at bounding box center [174, 104] width 15 height 7
click at [165, 102] on input "False" at bounding box center [162, 105] width 7 height 6
radio input "true"
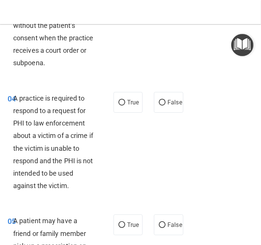
scroll to position [337, 0]
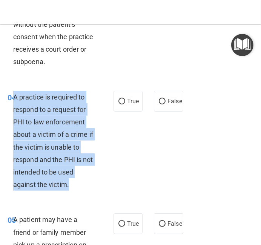
drag, startPoint x: 13, startPoint y: 97, endPoint x: 74, endPoint y: 185, distance: 106.8
click at [74, 185] on div "A practice is required to respond to a request for PHI to law enforcement about…" at bounding box center [57, 141] width 88 height 100
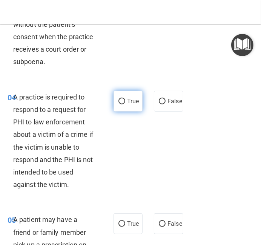
click at [136, 98] on span "True" at bounding box center [133, 101] width 12 height 7
click at [125, 99] on input "True" at bounding box center [121, 102] width 7 height 6
radio input "true"
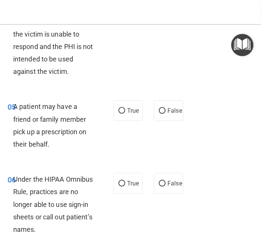
scroll to position [463, 0]
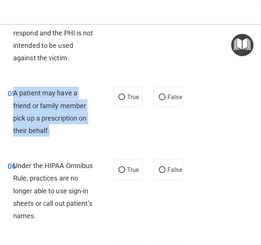
drag, startPoint x: 15, startPoint y: 93, endPoint x: 53, endPoint y: 131, distance: 53.8
click at [53, 131] on div "A patient may have a friend or family member pick up a prescription on their be…" at bounding box center [57, 112] width 88 height 50
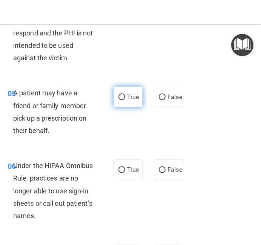
click at [135, 94] on span "True" at bounding box center [133, 96] width 12 height 7
click at [125, 94] on input "True" at bounding box center [121, 97] width 7 height 6
radio input "true"
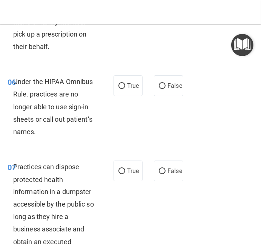
scroll to position [548, 0]
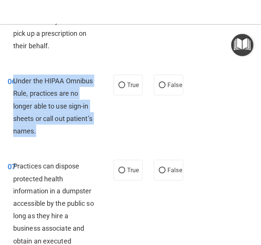
drag, startPoint x: 14, startPoint y: 80, endPoint x: 38, endPoint y: 132, distance: 57.1
click at [38, 132] on div "Under the HIPAA Omnibus Rule, practices are no longer able to use sign-in sheet…" at bounding box center [57, 106] width 88 height 62
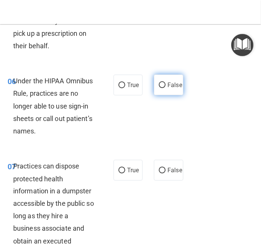
click at [163, 81] on label "False" at bounding box center [168, 85] width 29 height 21
click at [163, 82] on input "False" at bounding box center [162, 85] width 7 height 6
radio input "true"
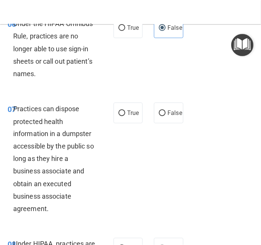
scroll to position [633, 0]
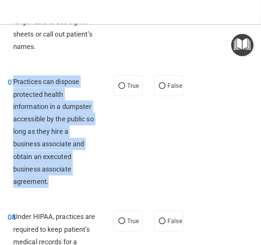
drag, startPoint x: 14, startPoint y: 79, endPoint x: 55, endPoint y: 180, distance: 108.4
click at [55, 180] on div "Practices can dispose protected health information in a dumpster accessible by …" at bounding box center [57, 131] width 88 height 113
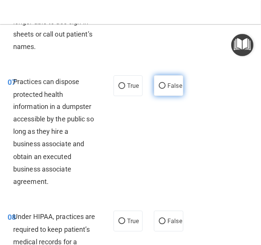
click at [167, 87] on span "False" at bounding box center [174, 85] width 15 height 7
click at [165, 87] on input "False" at bounding box center [162, 86] width 7 height 6
radio input "true"
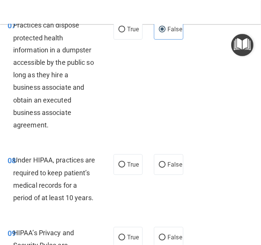
scroll to position [717, 0]
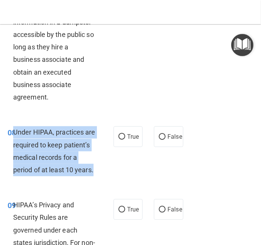
drag, startPoint x: 14, startPoint y: 132, endPoint x: 95, endPoint y: 175, distance: 92.1
click at [95, 175] on div "Under HIPAA, practices are required to keep patient’s medical records for a per…" at bounding box center [57, 151] width 88 height 50
click at [160, 139] on input "False" at bounding box center [162, 137] width 7 height 6
radio input "true"
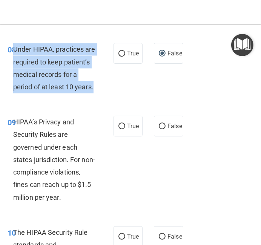
scroll to position [801, 0]
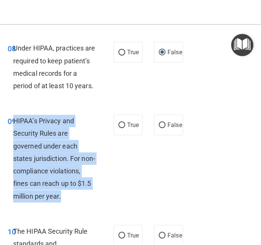
drag, startPoint x: 14, startPoint y: 120, endPoint x: 62, endPoint y: 200, distance: 93.4
click at [62, 200] on div "HIPAA’s Privacy and Security Rules are governed under each states jurisdiction.…" at bounding box center [57, 158] width 88 height 88
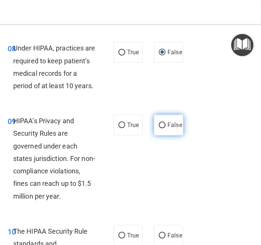
click at [168, 127] on span "False" at bounding box center [174, 124] width 15 height 7
click at [165, 127] on input "False" at bounding box center [162, 125] width 7 height 6
radio input "true"
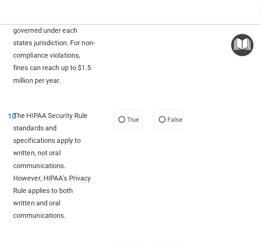
scroll to position [928, 0]
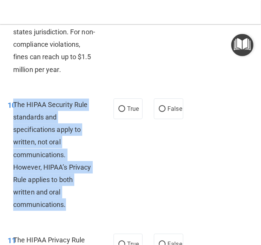
drag, startPoint x: 14, startPoint y: 103, endPoint x: 68, endPoint y: 204, distance: 114.7
click at [68, 204] on div "The HIPAA Security Rule standards and specifications apply to written, not oral…" at bounding box center [57, 154] width 88 height 113
click at [161, 108] on input "False" at bounding box center [162, 109] width 7 height 6
radio input "true"
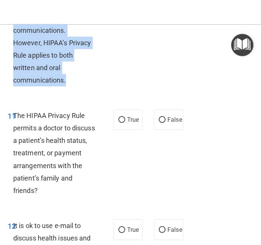
scroll to position [1054, 0]
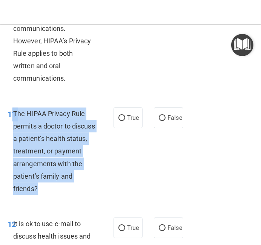
drag, startPoint x: 13, startPoint y: 115, endPoint x: 52, endPoint y: 188, distance: 82.9
click at [52, 188] on div "11 The HIPAA Privacy Rule permits a doctor to discuss a patient’s health status…" at bounding box center [60, 152] width 128 height 91
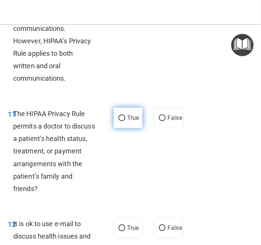
click at [126, 119] on label "True" at bounding box center [127, 117] width 29 height 21
click at [125, 119] on input "True" at bounding box center [121, 118] width 7 height 6
radio input "true"
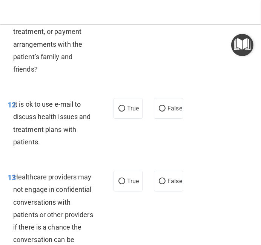
scroll to position [1180, 0]
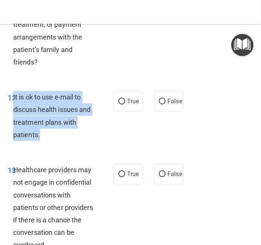
drag, startPoint x: 13, startPoint y: 95, endPoint x: 43, endPoint y: 139, distance: 53.1
click at [43, 139] on div "It is ok to use e-mail to discuss health issues and treatment plans with patien…" at bounding box center [57, 116] width 88 height 50
click at [125, 103] on input "True" at bounding box center [121, 102] width 7 height 6
radio input "true"
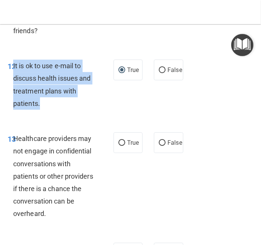
scroll to position [1222, 0]
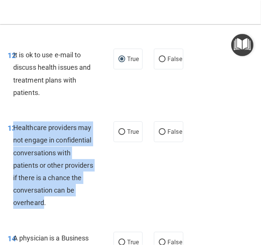
drag, startPoint x: 14, startPoint y: 123, endPoint x: 43, endPoint y: 204, distance: 85.6
click at [43, 204] on span "Healthcare providers may not engage in confidential conversations with patients…" at bounding box center [53, 164] width 80 height 83
click at [163, 129] on input "False" at bounding box center [162, 132] width 7 height 6
radio input "true"
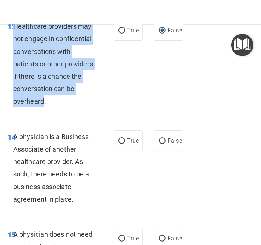
scroll to position [1349, 0]
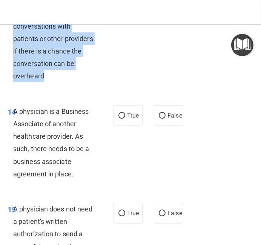
drag, startPoint x: 13, startPoint y: 111, endPoint x: 76, endPoint y: 178, distance: 91.4
click at [76, 178] on div "A physician is a Business Associate of another healthcare provider. As such, th…" at bounding box center [57, 142] width 88 height 75
click at [159, 116] on input "False" at bounding box center [162, 116] width 7 height 6
radio input "true"
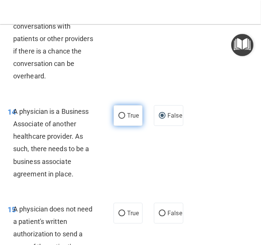
click at [130, 116] on span "True" at bounding box center [133, 115] width 12 height 7
click at [125, 116] on input "True" at bounding box center [121, 116] width 7 height 6
radio input "true"
radio input "false"
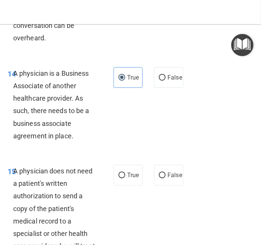
scroll to position [1433, 0]
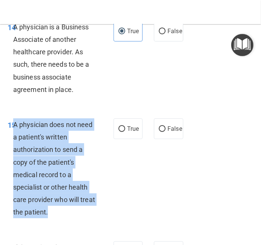
drag, startPoint x: 14, startPoint y: 123, endPoint x: 55, endPoint y: 212, distance: 97.4
click at [55, 212] on div "A physician does not need a patient's written authorization to send a copy of t…" at bounding box center [57, 168] width 88 height 100
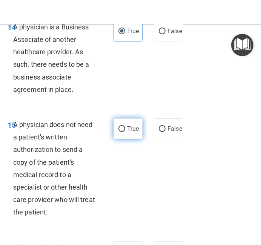
click at [133, 132] on label "True" at bounding box center [127, 128] width 29 height 21
click at [125, 132] on input "True" at bounding box center [121, 129] width 7 height 6
radio input "true"
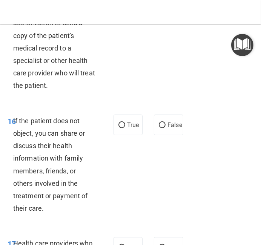
scroll to position [1602, 0]
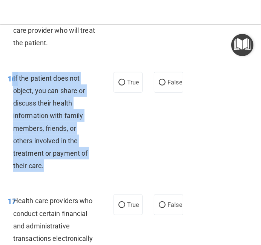
drag, startPoint x: 12, startPoint y: 77, endPoint x: 47, endPoint y: 164, distance: 93.1
click at [47, 164] on div "16 If the patient does not object, you can share or discuss their health inform…" at bounding box center [60, 124] width 128 height 104
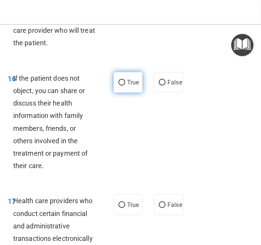
click at [137, 78] on label "True" at bounding box center [127, 82] width 29 height 21
click at [125, 80] on input "True" at bounding box center [121, 83] width 7 height 6
radio input "true"
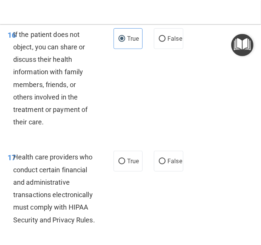
scroll to position [1687, 0]
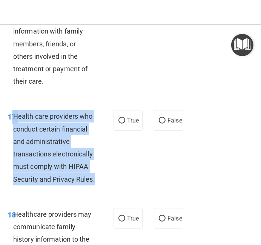
drag, startPoint x: 13, startPoint y: 116, endPoint x: 101, endPoint y: 180, distance: 109.0
click at [101, 180] on div "17 Health care providers who conduct certain financial and administrative trans…" at bounding box center [60, 149] width 128 height 79
click at [125, 122] on input "True" at bounding box center [121, 121] width 7 height 6
radio input "true"
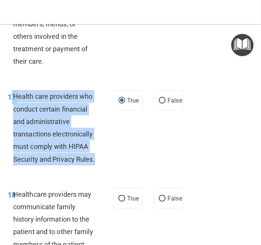
scroll to position [1771, 0]
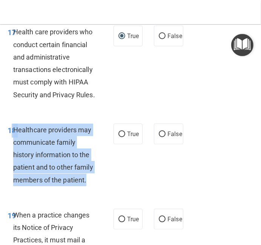
drag, startPoint x: 12, startPoint y: 130, endPoint x: 87, endPoint y: 181, distance: 89.9
click at [87, 181] on div "18 Healthcare providers may communicate family history information to the patie…" at bounding box center [60, 156] width 128 height 66
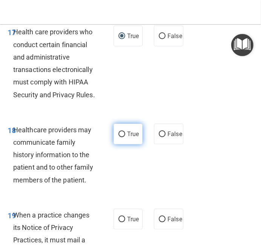
click at [125, 134] on label "True" at bounding box center [127, 133] width 29 height 21
click at [125, 134] on input "True" at bounding box center [121, 134] width 7 height 6
radio input "true"
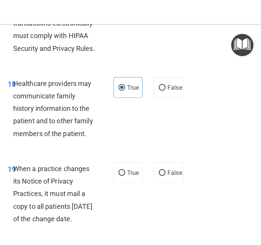
scroll to position [1855, 0]
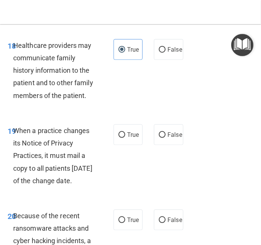
drag, startPoint x: 12, startPoint y: 131, endPoint x: 32, endPoint y: 195, distance: 67.7
click at [32, 191] on div "19 When a practice changes its Notice of Privacy Practices, it must mail a copy…" at bounding box center [60, 157] width 128 height 66
click at [159, 136] on input "False" at bounding box center [162, 135] width 7 height 6
radio input "true"
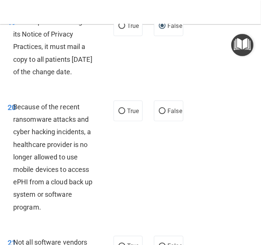
scroll to position [1982, 0]
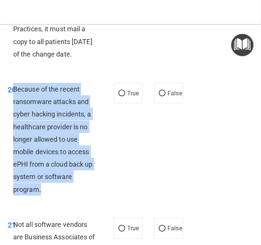
drag, startPoint x: 15, startPoint y: 99, endPoint x: 43, endPoint y: 203, distance: 107.6
click at [43, 195] on div "Because of the recent ransomware attacks and cyber hacking incidents, a healthc…" at bounding box center [57, 139] width 88 height 113
click at [162, 96] on input "False" at bounding box center [162, 94] width 7 height 6
radio input "true"
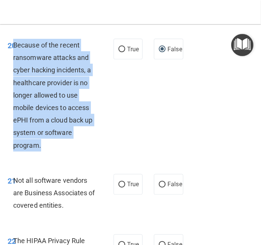
scroll to position [2108, 0]
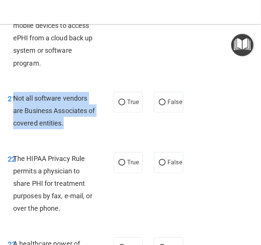
drag, startPoint x: 14, startPoint y: 110, endPoint x: 75, endPoint y: 137, distance: 66.2
click at [75, 130] on div "Not all software vendors are Business Associates of covered entities." at bounding box center [57, 111] width 88 height 38
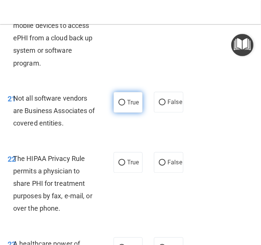
click at [127, 106] on span "True" at bounding box center [133, 102] width 12 height 7
click at [125, 105] on input "True" at bounding box center [121, 103] width 7 height 6
radio input "true"
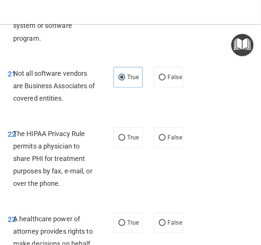
scroll to position [2150, 0]
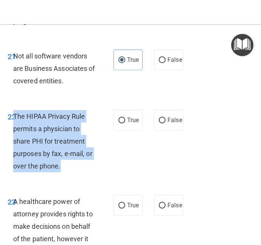
drag, startPoint x: 14, startPoint y: 128, endPoint x: 61, endPoint y: 178, distance: 69.5
click at [61, 172] on div "The HIPAA Privacy Rule permits a physician to share PHI for treatment purposes …" at bounding box center [57, 141] width 88 height 62
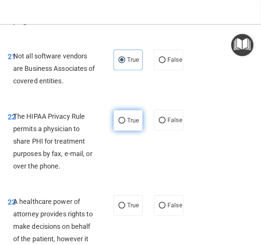
click at [128, 131] on label "True" at bounding box center [127, 120] width 29 height 21
click at [125, 123] on input "True" at bounding box center [121, 121] width 7 height 6
radio input "true"
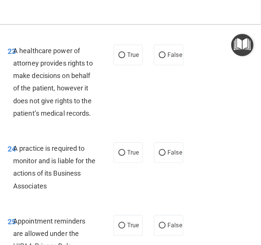
scroll to position [2319, 0]
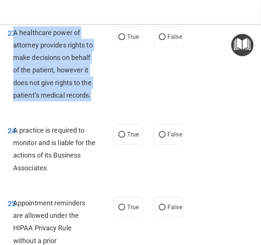
drag, startPoint x: 13, startPoint y: 45, endPoint x: 94, endPoint y: 111, distance: 104.7
click at [94, 101] on div "A healthcare power of attorney provides rights to make decisions on behalf of t…" at bounding box center [57, 63] width 88 height 75
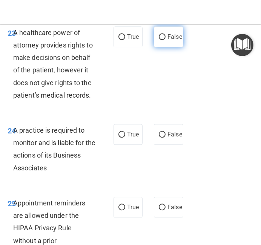
click at [166, 44] on label "False" at bounding box center [168, 36] width 29 height 21
click at [165, 40] on input "False" at bounding box center [162, 37] width 7 height 6
radio input "true"
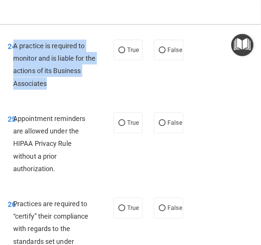
drag, startPoint x: 14, startPoint y: 57, endPoint x: 52, endPoint y: 103, distance: 59.4
click at [52, 93] on div "24 A practice is required to monitor and is liable for the actions of its Busin…" at bounding box center [60, 67] width 128 height 54
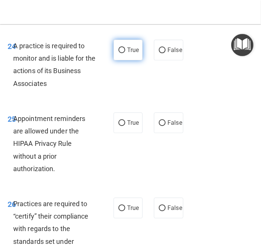
click at [133, 60] on label "True" at bounding box center [127, 50] width 29 height 21
click at [125, 53] on input "True" at bounding box center [121, 50] width 7 height 6
radio input "true"
drag, startPoint x: 13, startPoint y: 132, endPoint x: 53, endPoint y: 182, distance: 64.6
click at [53, 172] on span "Appointment reminders are allowed under the HIPAA Privacy Rule without a prior …" at bounding box center [49, 143] width 72 height 58
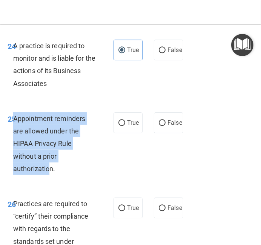
drag, startPoint x: 14, startPoint y: 129, endPoint x: 50, endPoint y: 181, distance: 64.3
click at [50, 172] on span "Appointment reminders are allowed under the HIPAA Privacy Rule without a prior …" at bounding box center [49, 143] width 72 height 58
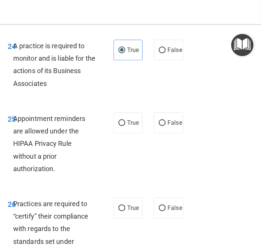
click at [52, 172] on span "Appointment reminders are allowed under the HIPAA Privacy Rule without a prior …" at bounding box center [49, 143] width 72 height 58
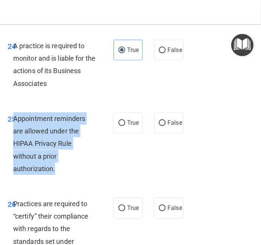
drag, startPoint x: 14, startPoint y: 130, endPoint x: 66, endPoint y: 185, distance: 75.9
click at [66, 175] on div "Appointment reminders are allowed under the HIPAA Privacy Rule without a prior …" at bounding box center [57, 143] width 88 height 62
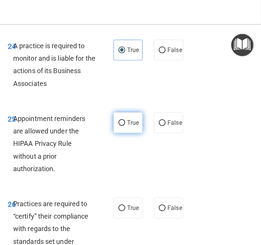
click at [142, 133] on label "True" at bounding box center [127, 122] width 29 height 21
click at [125, 126] on input "True" at bounding box center [121, 123] width 7 height 6
radio input "true"
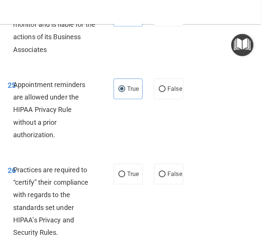
scroll to position [2530, 0]
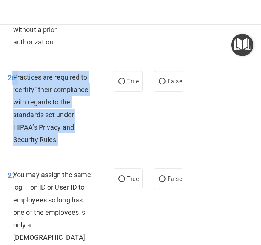
drag, startPoint x: 13, startPoint y: 88, endPoint x: 60, endPoint y: 160, distance: 86.1
click at [60, 149] on div "26 Practices are required to “certify” their compliance with regards to the sta…" at bounding box center [60, 110] width 128 height 79
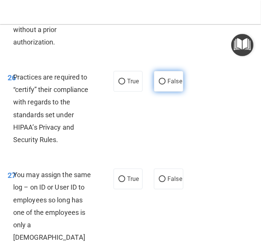
click at [156, 91] on label "False" at bounding box center [168, 81] width 29 height 21
click at [159, 84] on input "False" at bounding box center [162, 82] width 7 height 6
radio input "true"
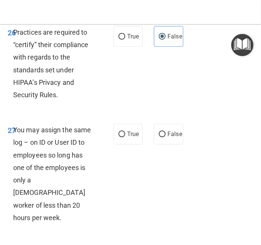
scroll to position [2614, 0]
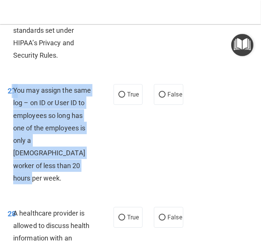
drag, startPoint x: 12, startPoint y: 101, endPoint x: 38, endPoint y: 174, distance: 77.8
click at [38, 174] on div "27 You may assign the same log – on ID or User ID to employees so long has one …" at bounding box center [60, 136] width 128 height 104
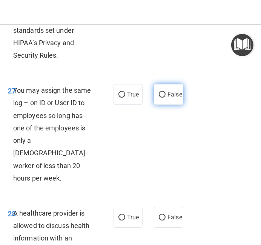
click at [158, 105] on label "False" at bounding box center [168, 94] width 29 height 21
click at [159, 98] on input "False" at bounding box center [162, 95] width 7 height 6
radio input "true"
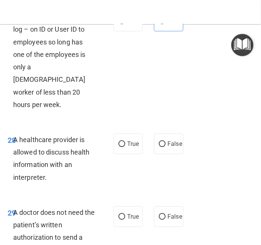
scroll to position [2741, 0]
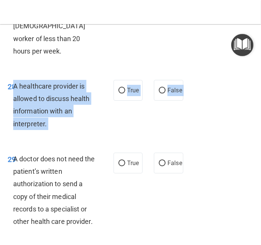
drag, startPoint x: 13, startPoint y: 86, endPoint x: 50, endPoint y: 134, distance: 60.1
click at [50, 134] on div "28 A healthcare provider is allowed to discuss health information with an inter…" at bounding box center [130, 106] width 257 height 73
click at [127, 90] on span "True" at bounding box center [133, 90] width 12 height 7
click at [125, 90] on input "True" at bounding box center [121, 91] width 7 height 6
radio input "true"
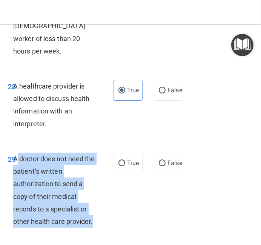
drag, startPoint x: 14, startPoint y: 159, endPoint x: 91, endPoint y: 220, distance: 98.6
click at [91, 220] on span "A doctor does not need the patient’s written authorization to send a copy of th…" at bounding box center [54, 190] width 82 height 70
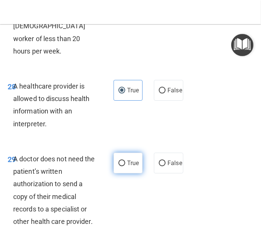
click at [132, 164] on span "True" at bounding box center [133, 162] width 12 height 7
click at [125, 164] on input "True" at bounding box center [121, 163] width 7 height 6
radio input "true"
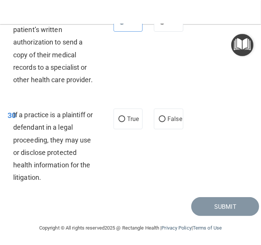
scroll to position [2883, 0]
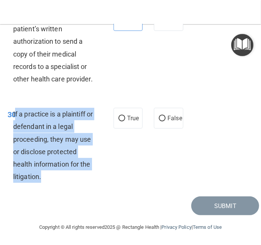
drag, startPoint x: 14, startPoint y: 113, endPoint x: 47, endPoint y: 185, distance: 79.4
click at [47, 185] on div "30 If a practice is a plaintiff or defendant in a legal proceeding, they may us…" at bounding box center [60, 147] width 128 height 79
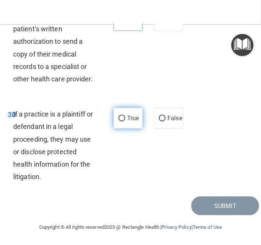
click at [133, 121] on label "True" at bounding box center [127, 118] width 29 height 21
click at [125, 121] on input "True" at bounding box center [121, 119] width 7 height 6
radio input "true"
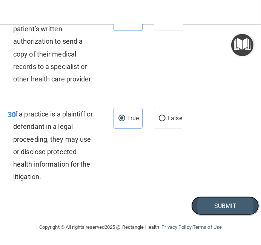
click at [211, 202] on button "Submit" at bounding box center [225, 205] width 68 height 19
click at [219, 205] on button "Submit" at bounding box center [225, 205] width 68 height 19
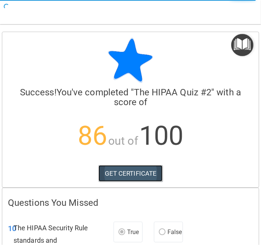
click at [113, 176] on link "GET CERTIFICATE" at bounding box center [130, 173] width 64 height 17
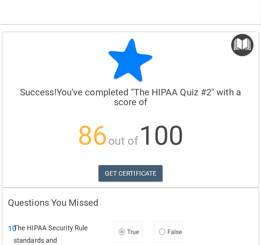
click at [240, 38] on img "Open Resource Center" at bounding box center [242, 45] width 22 height 22
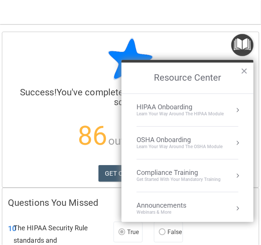
click at [236, 174] on button "Resource Center" at bounding box center [237, 176] width 8 height 8
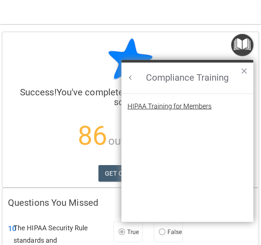
click at [198, 104] on div "HIPAA Training for Members" at bounding box center [169, 106] width 84 height 7
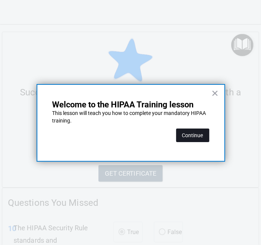
click at [194, 134] on button "Continue" at bounding box center [192, 135] width 33 height 14
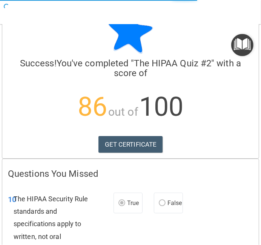
scroll to position [42, 0]
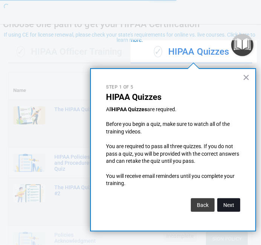
click at [233, 208] on button "Next" at bounding box center [228, 205] width 23 height 14
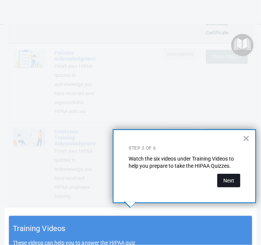
click at [230, 183] on button "Next" at bounding box center [228, 181] width 23 height 14
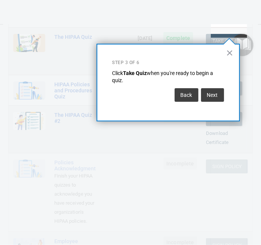
click at [230, 183] on div at bounding box center [228, 141] width 37 height 207
click at [230, 53] on button "×" at bounding box center [229, 53] width 7 height 12
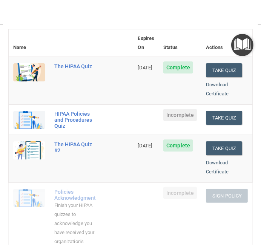
scroll to position [72, 0]
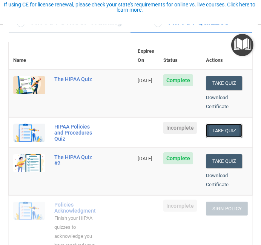
click at [230, 123] on button "Take Quiz" at bounding box center [224, 130] width 36 height 14
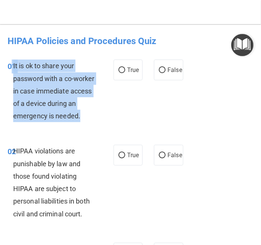
drag, startPoint x: 12, startPoint y: 66, endPoint x: 81, endPoint y: 117, distance: 85.1
click at [81, 117] on div "01 It is ok to share your password with a co-worker in case immediate access of…" at bounding box center [60, 92] width 128 height 66
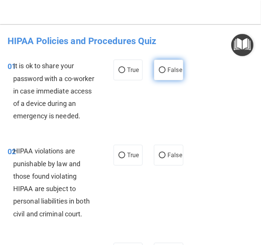
click at [170, 67] on span "False" at bounding box center [174, 69] width 15 height 7
click at [165, 67] on input "False" at bounding box center [162, 70] width 7 height 6
radio input "true"
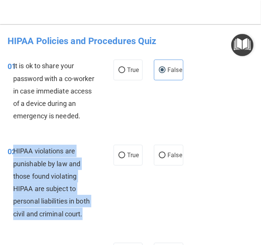
drag, startPoint x: 14, startPoint y: 151, endPoint x: 85, endPoint y: 215, distance: 95.7
click at [85, 215] on div "HIPAA violations are punishable by law and those found violating HIPAA are subj…" at bounding box center [57, 182] width 88 height 75
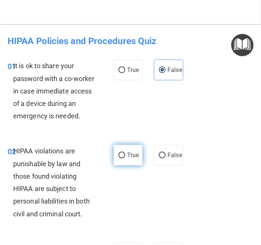
click at [127, 159] on label "True" at bounding box center [127, 155] width 29 height 21
click at [125, 158] on input "True" at bounding box center [121, 155] width 7 height 6
radio input "true"
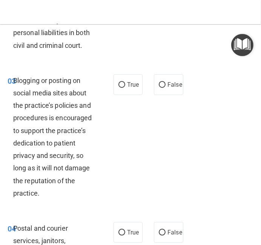
scroll to position [168, 0]
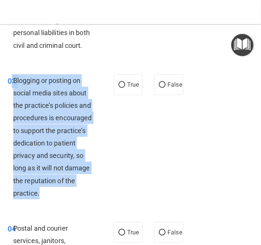
drag, startPoint x: 12, startPoint y: 79, endPoint x: 40, endPoint y: 192, distance: 116.6
click at [40, 192] on div "03 Blogging or posting on social media sites about the practice’s policies and …" at bounding box center [60, 138] width 128 height 129
click at [163, 87] on input "False" at bounding box center [162, 85] width 7 height 6
radio input "true"
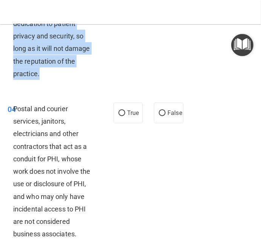
scroll to position [295, 0]
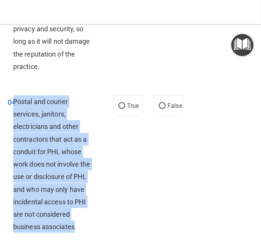
drag, startPoint x: 14, startPoint y: 102, endPoint x: 75, endPoint y: 229, distance: 141.4
click at [75, 229] on span "Postal and courier services, janitors, electricians and other contractors that …" at bounding box center [51, 164] width 77 height 133
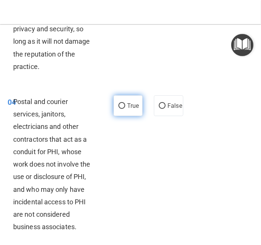
click at [132, 108] on span "True" at bounding box center [133, 105] width 12 height 7
click at [125, 108] on input "True" at bounding box center [121, 106] width 7 height 6
radio input "true"
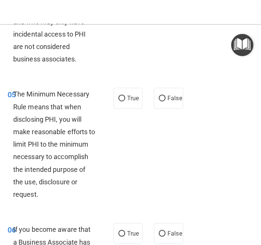
scroll to position [463, 0]
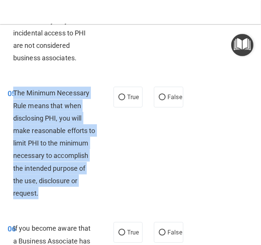
drag, startPoint x: 37, startPoint y: 96, endPoint x: 84, endPoint y: 194, distance: 109.3
click at [84, 194] on div "The Minimum Necessary Rule means that when disclosing PHI, you will make reason…" at bounding box center [57, 143] width 88 height 113
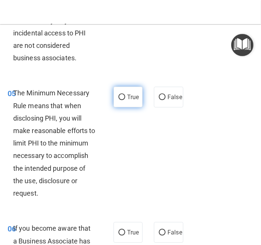
click at [117, 105] on label "True" at bounding box center [127, 97] width 29 height 21
click at [118, 100] on input "True" at bounding box center [121, 97] width 7 height 6
radio input "true"
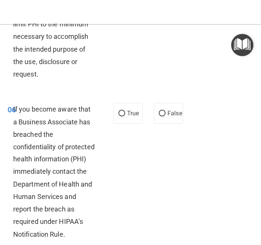
scroll to position [590, 0]
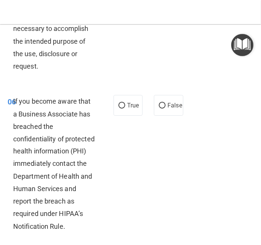
drag, startPoint x: 13, startPoint y: 100, endPoint x: 43, endPoint y: 177, distance: 83.1
click at [64, 223] on span "If you become aware that a Business Associate has breached the confidentiality …" at bounding box center [53, 163] width 81 height 133
drag, startPoint x: 14, startPoint y: 101, endPoint x: 71, endPoint y: 225, distance: 136.8
click at [71, 225] on div "If you become aware that a Business Associate has breached the confidentiality …" at bounding box center [57, 163] width 88 height 137
drag, startPoint x: 13, startPoint y: 100, endPoint x: 52, endPoint y: 171, distance: 81.4
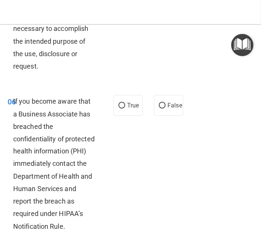
click at [52, 171] on div "If you become aware that a Business Associate has breached the confidentiality …" at bounding box center [57, 163] width 88 height 137
drag, startPoint x: 56, startPoint y: 210, endPoint x: 61, endPoint y: 219, distance: 10.3
click at [56, 210] on span "If you become aware that a Business Associate has breached the confidentiality …" at bounding box center [53, 163] width 81 height 133
drag, startPoint x: 62, startPoint y: 223, endPoint x: 54, endPoint y: 223, distance: 7.9
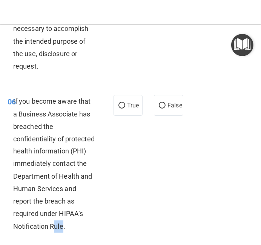
click at [54, 223] on div "If you become aware that a Business Associate has breached the confidentiality …" at bounding box center [57, 163] width 88 height 137
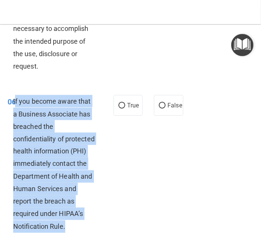
drag, startPoint x: 66, startPoint y: 226, endPoint x: 14, endPoint y: 103, distance: 133.3
click at [14, 103] on span "If you become aware that a Business Associate has breached the confidentiality …" at bounding box center [53, 163] width 81 height 133
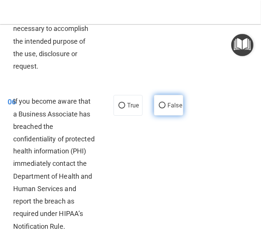
click at [176, 105] on span "False" at bounding box center [174, 105] width 15 height 7
click at [165, 105] on input "False" at bounding box center [162, 106] width 7 height 6
radio input "true"
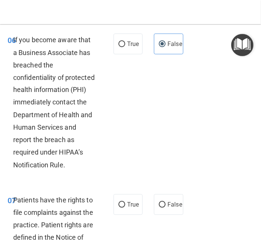
scroll to position [717, 0]
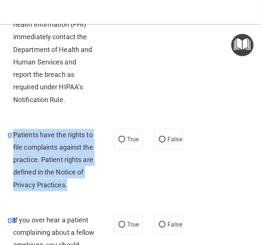
drag, startPoint x: 13, startPoint y: 134, endPoint x: 67, endPoint y: 186, distance: 74.6
click at [67, 186] on div "Patients have the rights to file complaints against the practice. Patient right…" at bounding box center [57, 160] width 88 height 62
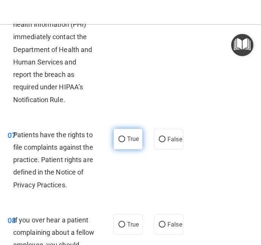
click at [142, 142] on label "True" at bounding box center [127, 139] width 29 height 21
click at [125, 142] on input "True" at bounding box center [121, 140] width 7 height 6
radio input "true"
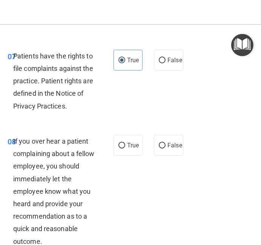
scroll to position [801, 0]
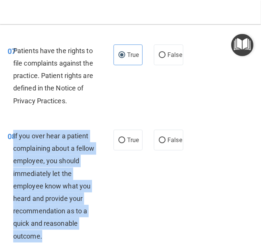
drag, startPoint x: 14, startPoint y: 135, endPoint x: 44, endPoint y: 238, distance: 106.9
click at [44, 238] on div "If you over hear a patient complaining about a fellow employee, you should imme…" at bounding box center [57, 186] width 88 height 113
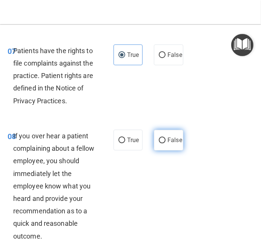
click at [175, 145] on label "False" at bounding box center [168, 140] width 29 height 21
click at [165, 143] on input "False" at bounding box center [162, 140] width 7 height 6
radio input "true"
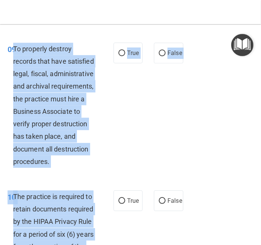
scroll to position [1040, 0]
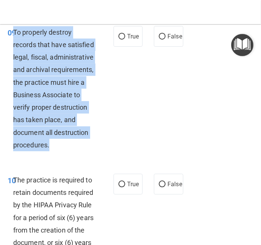
drag, startPoint x: 13, startPoint y: 143, endPoint x: 70, endPoint y: 146, distance: 57.3
click at [70, 146] on div "To properly destroy records that have satisfied legal, fiscal, administrative a…" at bounding box center [57, 88] width 88 height 125
click at [164, 34] on input "False" at bounding box center [162, 37] width 7 height 6
radio input "true"
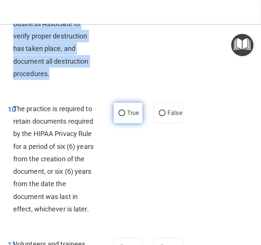
scroll to position [1124, 0]
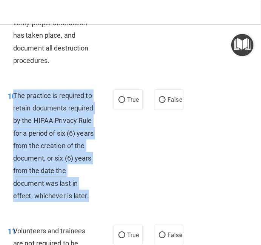
drag, startPoint x: 14, startPoint y: 93, endPoint x: 88, endPoint y: 197, distance: 127.7
click at [88, 197] on span "The practice is required to retain documents required by the HIPAA Privacy Rule…" at bounding box center [53, 145] width 80 height 108
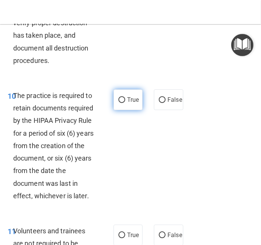
click at [137, 105] on label "True" at bounding box center [127, 99] width 29 height 21
click at [125, 103] on input "True" at bounding box center [121, 100] width 7 height 6
radio input "true"
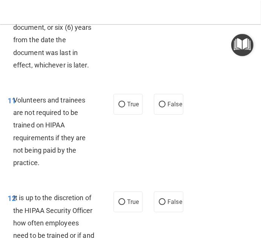
scroll to position [1293, 0]
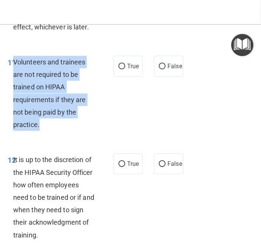
drag, startPoint x: 13, startPoint y: 59, endPoint x: 44, endPoint y: 126, distance: 73.8
click at [44, 126] on div "Volunteers and trainees are not required to be trained on HIPAA requirements if…" at bounding box center [57, 93] width 88 height 75
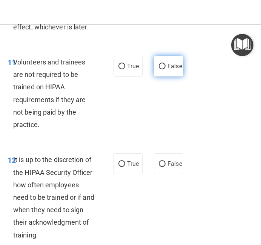
click at [165, 62] on label "False" at bounding box center [168, 66] width 29 height 21
click at [165, 64] on input "False" at bounding box center [162, 67] width 7 height 6
radio input "true"
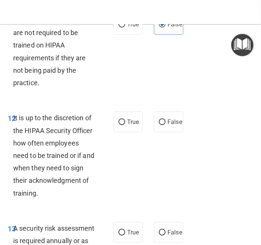
scroll to position [1377, 0]
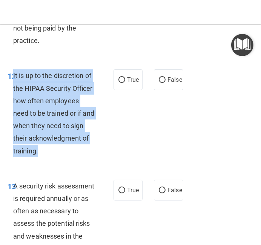
drag, startPoint x: 13, startPoint y: 73, endPoint x: 39, endPoint y: 153, distance: 83.9
click at [39, 153] on div "It is up to the discretion of the HIPAA Security Officer how often employees ne…" at bounding box center [57, 113] width 88 height 88
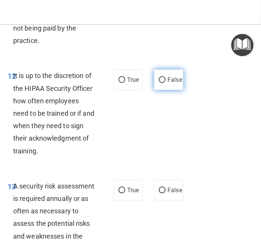
click at [171, 83] on label "False" at bounding box center [168, 79] width 29 height 21
click at [165, 83] on input "False" at bounding box center [162, 80] width 7 height 6
radio input "true"
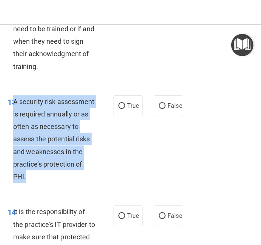
drag, startPoint x: 13, startPoint y: 102, endPoint x: 31, endPoint y: 175, distance: 75.2
click at [31, 175] on div "A security risk assessment is required annually or as often as necessary to ass…" at bounding box center [57, 139] width 88 height 88
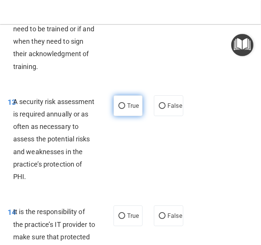
click at [135, 99] on label "True" at bounding box center [127, 105] width 29 height 21
click at [125, 103] on input "True" at bounding box center [121, 106] width 7 height 6
radio input "true"
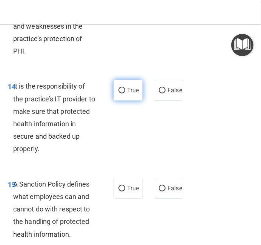
scroll to position [1588, 0]
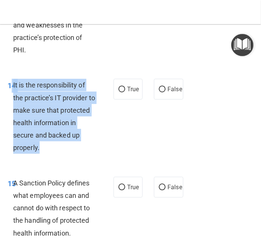
drag, startPoint x: 13, startPoint y: 85, endPoint x: 39, endPoint y: 148, distance: 67.7
click at [39, 148] on div "14 It is the responsibility of the practice’s IT provider to make sure that pro…" at bounding box center [60, 118] width 128 height 79
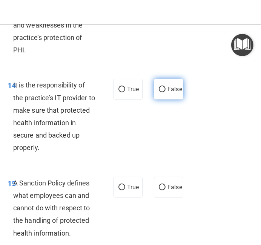
click at [164, 84] on label "False" at bounding box center [168, 89] width 29 height 21
click at [164, 87] on input "False" at bounding box center [162, 90] width 7 height 6
radio input "true"
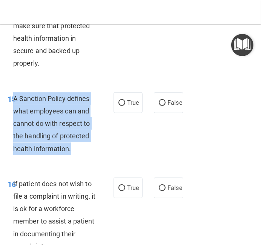
drag, startPoint x: 14, startPoint y: 97, endPoint x: 78, endPoint y: 147, distance: 81.5
click at [78, 147] on div "A Sanction Policy defines what employees can and cannot do with respect to the …" at bounding box center [57, 123] width 88 height 62
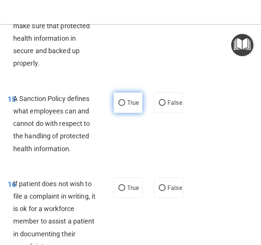
click at [117, 96] on label "True" at bounding box center [127, 102] width 29 height 21
click at [118, 100] on input "True" at bounding box center [121, 103] width 7 height 6
radio input "true"
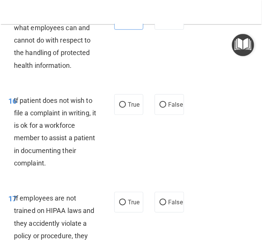
scroll to position [1757, 0]
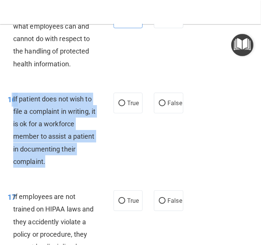
drag, startPoint x: 12, startPoint y: 100, endPoint x: 52, endPoint y: 131, distance: 50.1
click at [55, 168] on div "16 If patient does not wish to file a complaint in writing, it is ok for a work…" at bounding box center [60, 132] width 128 height 79
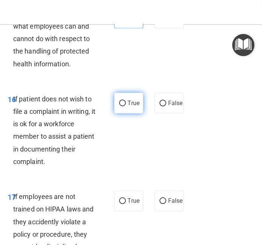
click at [133, 106] on label "True" at bounding box center [128, 103] width 29 height 21
click at [126, 106] on input "True" at bounding box center [122, 104] width 7 height 6
radio input "true"
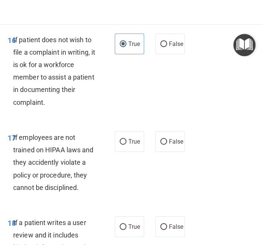
scroll to position [1883, 0]
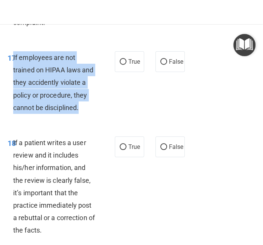
drag, startPoint x: 14, startPoint y: 70, endPoint x: 88, endPoint y: 122, distance: 90.2
click at [88, 114] on div "If employees are not trained on HIPAA laws and they accidently violate a policy…" at bounding box center [57, 82] width 89 height 62
click at [162, 65] on input "False" at bounding box center [163, 62] width 7 height 6
radio input "true"
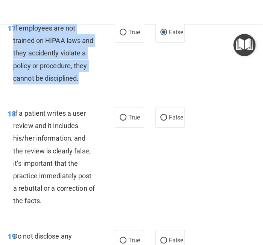
scroll to position [1925, 0]
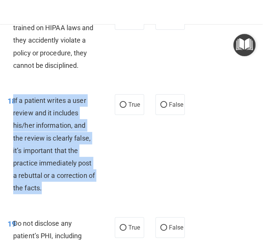
drag, startPoint x: 13, startPoint y: 113, endPoint x: 42, endPoint y: 200, distance: 92.0
click at [42, 194] on div "If a patient writes a user review and it includes his/her information, and the …" at bounding box center [57, 144] width 89 height 100
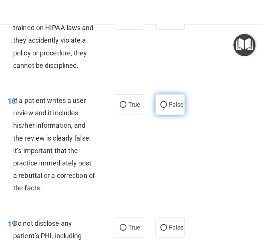
click at [168, 115] on label "False" at bounding box center [169, 104] width 29 height 21
click at [167, 108] on input "False" at bounding box center [163, 105] width 7 height 6
radio input "true"
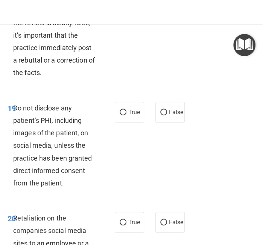
scroll to position [2094, 0]
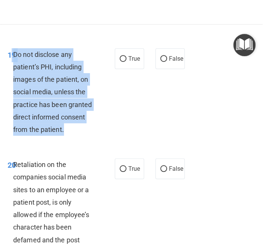
drag, startPoint x: 12, startPoint y: 66, endPoint x: 70, endPoint y: 145, distance: 97.2
click at [70, 140] on div "19 Do not disclose any patient’s PHI, including images of the patient, on socia…" at bounding box center [61, 93] width 130 height 91
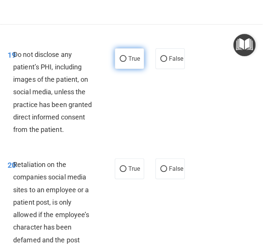
click at [132, 69] on label "True" at bounding box center [129, 58] width 29 height 21
click at [127, 62] on input "True" at bounding box center [123, 59] width 7 height 6
radio input "true"
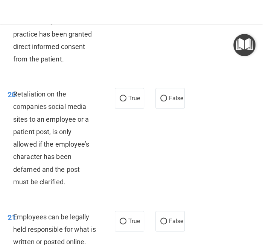
scroll to position [2178, 0]
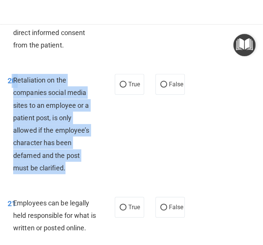
drag, startPoint x: 12, startPoint y: 94, endPoint x: 66, endPoint y: 179, distance: 100.3
click at [66, 178] on div "20 Retaliation on the companies social media sites to an employee or a patient …" at bounding box center [61, 126] width 130 height 104
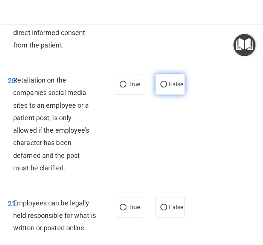
click at [158, 94] on label "False" at bounding box center [169, 84] width 29 height 21
click at [160, 87] on input "False" at bounding box center [163, 85] width 7 height 6
radio input "true"
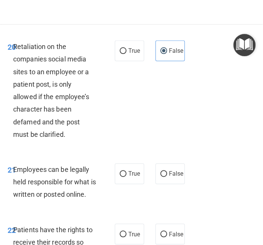
scroll to position [2263, 0]
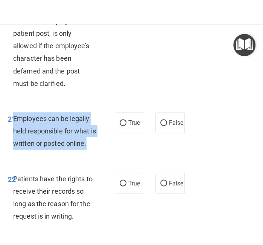
drag, startPoint x: 13, startPoint y: 132, endPoint x: 98, endPoint y: 157, distance: 88.3
click at [98, 150] on div "Employees can be legally held responsible for what is written or posted online." at bounding box center [57, 131] width 89 height 38
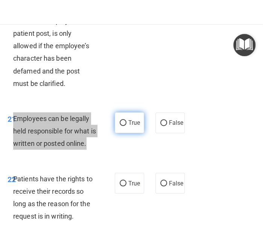
scroll to position [2305, 0]
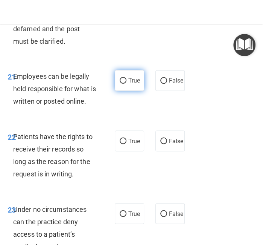
click at [133, 84] on span "True" at bounding box center [134, 80] width 12 height 7
click at [127, 84] on input "True" at bounding box center [123, 81] width 7 height 6
radio input "true"
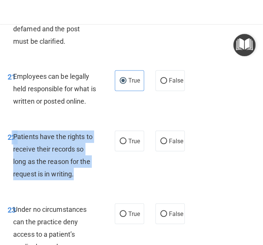
drag, startPoint x: 13, startPoint y: 148, endPoint x: 77, endPoint y: 185, distance: 74.4
click at [77, 184] on div "22 Patients have the rights to receive their records so long as the reason for …" at bounding box center [61, 157] width 130 height 54
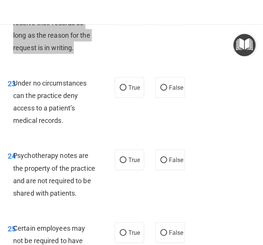
scroll to position [2431, 0]
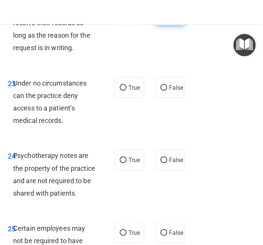
click at [165, 25] on label "False" at bounding box center [169, 14] width 29 height 21
click at [165, 18] on input "False" at bounding box center [163, 15] width 7 height 6
radio input "true"
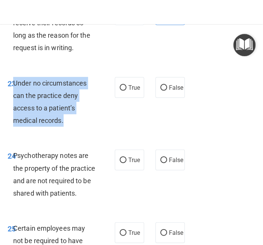
drag, startPoint x: 15, startPoint y: 95, endPoint x: 70, endPoint y: 135, distance: 68.0
click at [70, 127] on div "Under no circumstances can the practice deny access to a patient’s medical reco…" at bounding box center [57, 102] width 89 height 50
click at [163, 90] on input "False" at bounding box center [163, 88] width 7 height 6
radio input "true"
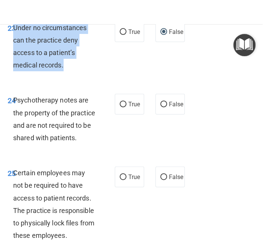
scroll to position [2515, 0]
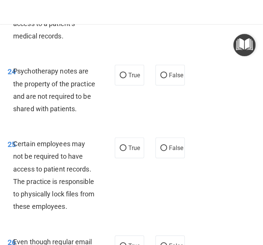
drag, startPoint x: 13, startPoint y: 84, endPoint x: 74, endPoint y: 126, distance: 73.9
click at [74, 115] on div "Psychotherapy notes are the property of the practice and are not required to be…" at bounding box center [57, 90] width 89 height 50
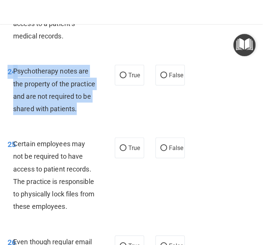
drag, startPoint x: 78, startPoint y: 120, endPoint x: 2, endPoint y: 91, distance: 81.0
click at [2, 91] on div "24 Psychotherapy notes are the property of the practice and are not required to…" at bounding box center [61, 92] width 130 height 54
click at [125, 78] on input "True" at bounding box center [123, 76] width 7 height 6
radio input "true"
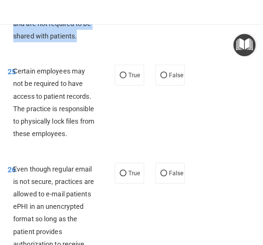
scroll to position [2600, 0]
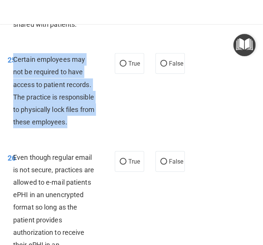
drag, startPoint x: 13, startPoint y: 70, endPoint x: 70, endPoint y: 138, distance: 88.7
click at [70, 128] on div "Certain employees may not be required to have access to patient records. The pr…" at bounding box center [57, 90] width 89 height 75
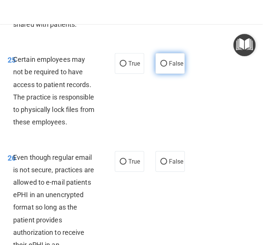
click at [171, 67] on span "False" at bounding box center [176, 63] width 15 height 7
click at [167, 67] on input "False" at bounding box center [163, 64] width 7 height 6
radio input "true"
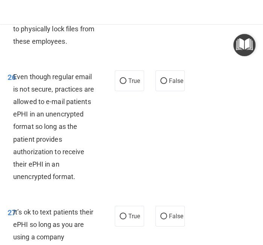
scroll to position [2684, 0]
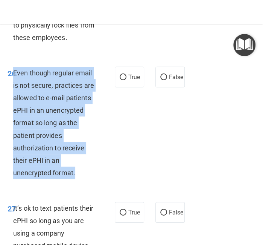
drag, startPoint x: 14, startPoint y: 85, endPoint x: 75, endPoint y: 189, distance: 120.3
click at [75, 177] on span "Even though regular email is not secure, practices are allowed to e-mail patien…" at bounding box center [53, 123] width 81 height 108
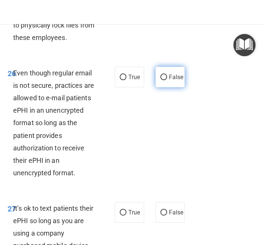
click at [183, 81] on span "False" at bounding box center [176, 76] width 15 height 7
click at [167, 80] on input "False" at bounding box center [163, 78] width 7 height 6
radio input "true"
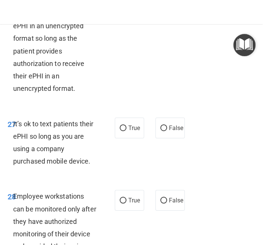
drag, startPoint x: 13, startPoint y: 134, endPoint x: 93, endPoint y: 174, distance: 89.1
click at [93, 168] on div "It’s ok to text patients their ePHI so long as you are using a company purchase…" at bounding box center [57, 142] width 89 height 50
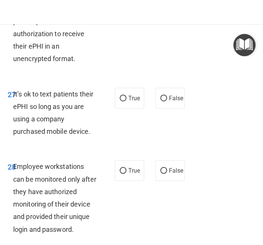
scroll to position [2811, 0]
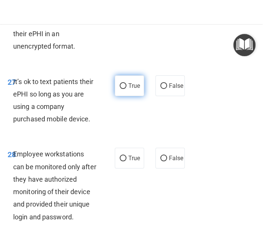
click at [129, 89] on span "True" at bounding box center [134, 85] width 12 height 7
click at [127, 89] on input "True" at bounding box center [123, 86] width 7 height 6
radio input "true"
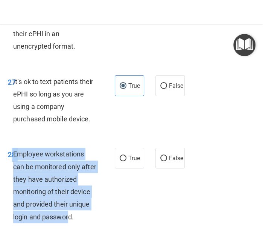
drag, startPoint x: 12, startPoint y: 166, endPoint x: 69, endPoint y: 227, distance: 83.1
click at [69, 226] on div "28 Employee workstations can be monitored only after they have authorized monit…" at bounding box center [61, 187] width 130 height 79
click at [162, 89] on input "False" at bounding box center [163, 86] width 7 height 6
radio input "true"
radio input "false"
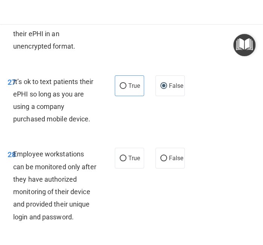
click at [76, 223] on div "Employee workstations can be monitored only after they have authorized monitori…" at bounding box center [57, 185] width 89 height 75
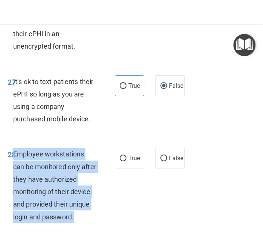
drag, startPoint x: 76, startPoint y: 230, endPoint x: 14, endPoint y: 164, distance: 90.8
click at [14, 164] on div "Employee workstations can be monitored only after they have authorized monitori…" at bounding box center [57, 185] width 89 height 75
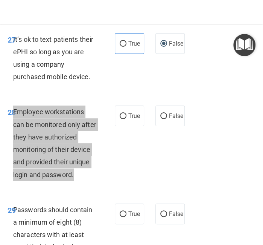
scroll to position [2895, 0]
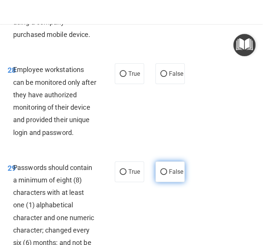
click at [167, 180] on label "False" at bounding box center [169, 171] width 29 height 21
click at [167, 175] on input "False" at bounding box center [163, 172] width 7 height 6
radio input "true"
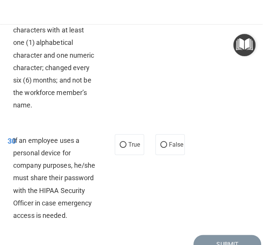
scroll to position [3064, 0]
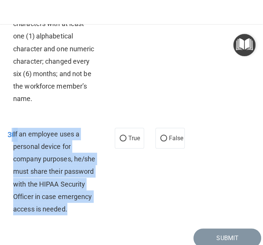
drag, startPoint x: 12, startPoint y: 145, endPoint x: 70, endPoint y: 224, distance: 97.7
click at [70, 219] on div "30 If an employee uses a personal device for company purposes, he/she must shar…" at bounding box center [61, 173] width 130 height 91
click at [165, 141] on input "False" at bounding box center [163, 139] width 7 height 6
radio input "true"
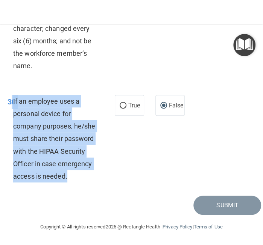
scroll to position [3108, 0]
click at [80, 129] on span "If an employee uses a personal device for company purposes, he/she must share t…" at bounding box center [54, 138] width 82 height 83
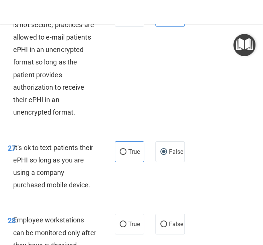
scroll to position [2855, 0]
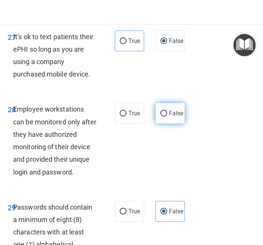
click at [171, 123] on label "False" at bounding box center [169, 113] width 29 height 21
click at [167, 116] on input "False" at bounding box center [163, 114] width 7 height 6
radio input "true"
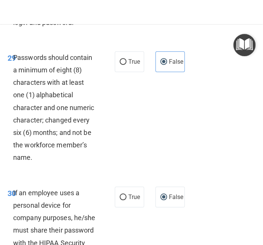
scroll to position [3108, 0]
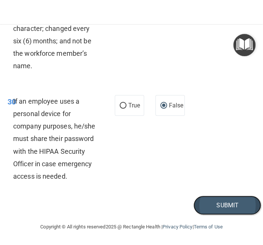
click at [222, 208] on button "Submit" at bounding box center [228, 204] width 68 height 19
click at [206, 201] on button "Submit" at bounding box center [228, 204] width 68 height 19
click at [212, 203] on button "Submit" at bounding box center [228, 204] width 68 height 19
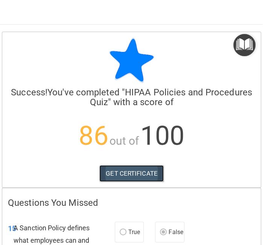
click at [125, 171] on link "GET CERTIFICATE" at bounding box center [131, 173] width 64 height 17
click at [241, 48] on img "Open Resource Center" at bounding box center [244, 45] width 22 height 22
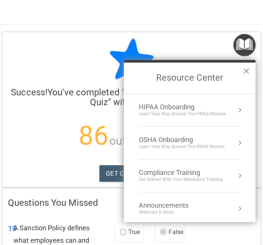
click at [216, 172] on div "Compliance Training" at bounding box center [181, 172] width 84 height 8
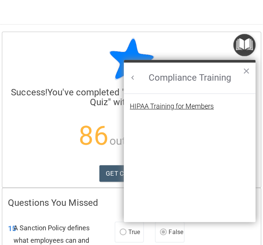
click at [183, 108] on div "HIPAA Training for Members" at bounding box center [172, 106] width 84 height 7
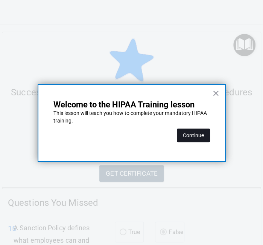
click at [187, 138] on button "Continue" at bounding box center [193, 135] width 33 height 14
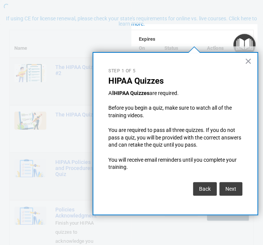
scroll to position [58, 0]
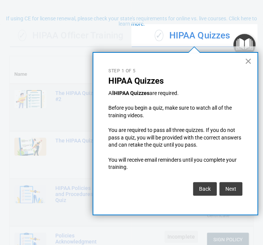
click at [250, 63] on button "×" at bounding box center [248, 61] width 7 height 12
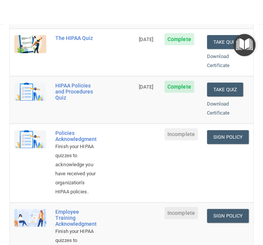
scroll to position [184, 0]
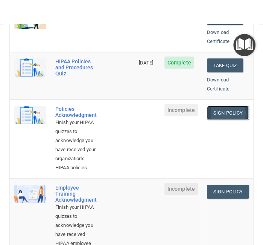
click at [229, 106] on link "Sign Policy" at bounding box center [228, 113] width 42 height 14
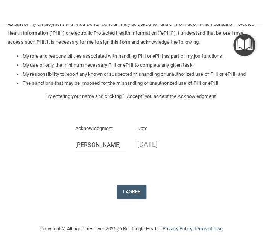
scroll to position [100, 0]
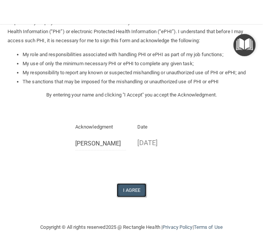
click at [133, 187] on button "I Agree" at bounding box center [132, 190] width 30 height 14
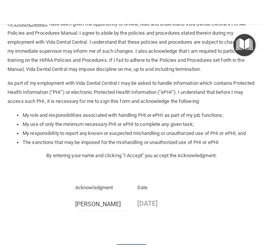
scroll to position [0, 0]
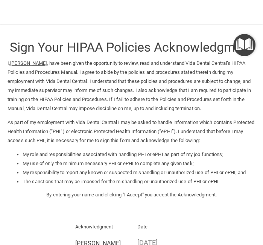
click at [247, 44] on img "Open Resource Center" at bounding box center [244, 45] width 22 height 22
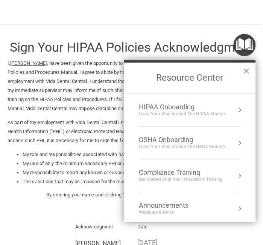
click at [191, 176] on div "Get Started with your mandatory training" at bounding box center [181, 179] width 84 height 6
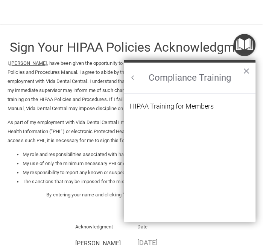
click at [201, 110] on li "HIPAA Training for Members" at bounding box center [190, 111] width 120 height 16
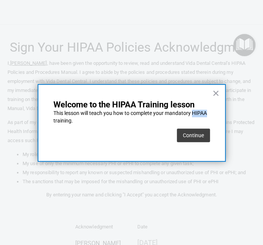
click at [201, 110] on p "This lesson will teach you how to complete your mandatory HIPAA training." at bounding box center [131, 117] width 157 height 15
click at [200, 130] on button "Continue" at bounding box center [193, 135] width 33 height 14
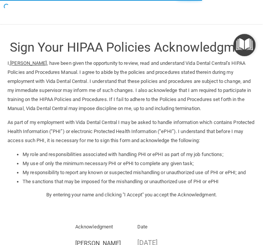
click at [238, 48] on img "Open Resource Center" at bounding box center [244, 45] width 22 height 22
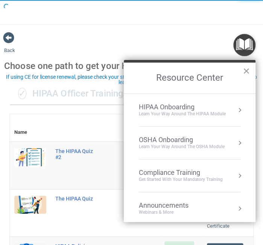
click at [72, 175] on td "The HIPAA Quiz #2" at bounding box center [93, 165] width 84 height 47
click at [244, 71] on button "×" at bounding box center [246, 71] width 7 height 12
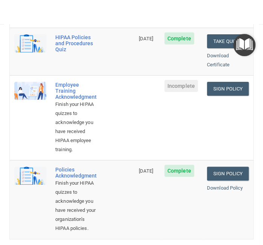
scroll to position [168, 0]
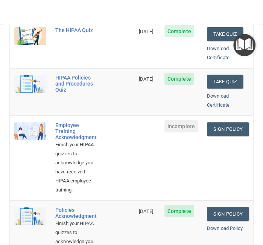
click at [210, 120] on td "Sign Policy Sign Policy Download Policy" at bounding box center [228, 158] width 51 height 85
click at [218, 122] on link "Sign Policy" at bounding box center [228, 129] width 42 height 14
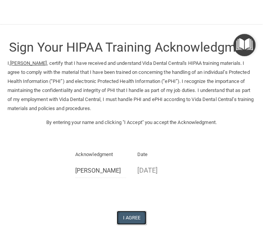
click at [134, 219] on button "I Agree" at bounding box center [132, 217] width 30 height 14
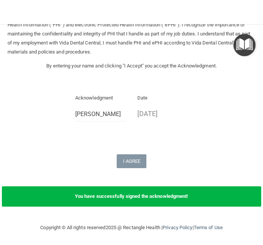
scroll to position [57, 0]
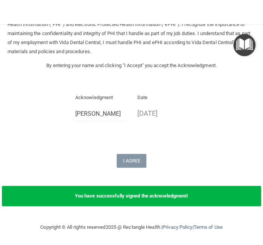
click at [242, 43] on img "Open Resource Center" at bounding box center [244, 45] width 22 height 22
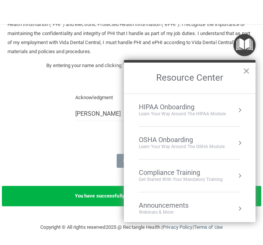
click at [206, 175] on div "Compliance Training" at bounding box center [181, 172] width 84 height 8
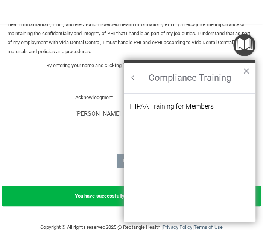
scroll to position [0, 0]
click at [193, 104] on div "HIPAA Training for Members" at bounding box center [172, 106] width 84 height 7
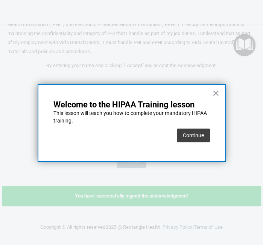
click at [212, 91] on div "× Welcome to the HIPAA Training lesson This lesson will teach you how to comple…" at bounding box center [132, 123] width 188 height 78
click at [216, 92] on button "×" at bounding box center [215, 93] width 7 height 12
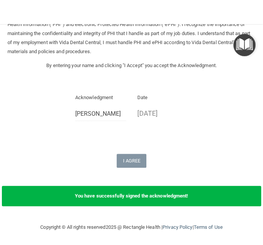
click at [242, 42] on img "Open Resource Center" at bounding box center [244, 45] width 22 height 22
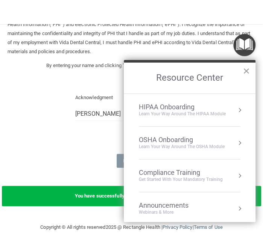
click at [184, 174] on div "Compliance Training" at bounding box center [181, 172] width 84 height 8
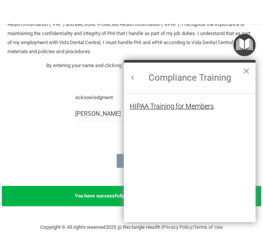
click at [183, 104] on div "HIPAA Training for Members" at bounding box center [172, 106] width 84 height 7
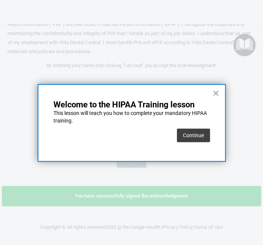
click at [217, 91] on button "×" at bounding box center [215, 93] width 7 height 12
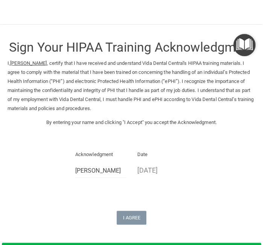
click at [239, 45] on img "Open Resource Center" at bounding box center [244, 45] width 22 height 22
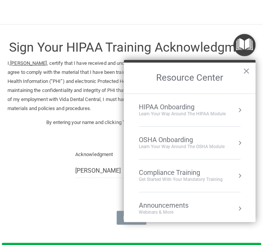
click at [174, 108] on div "HIPAA Onboarding" at bounding box center [182, 107] width 87 height 8
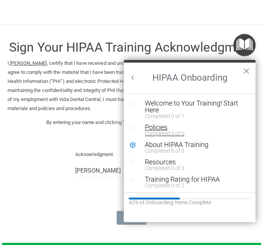
click at [165, 128] on div "Policies" at bounding box center [195, 127] width 101 height 7
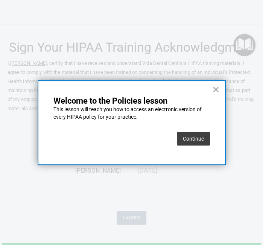
click at [182, 136] on button "Continue" at bounding box center [193, 139] width 33 height 14
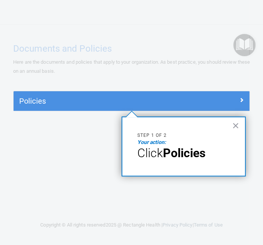
click at [163, 151] on span "Click" at bounding box center [150, 153] width 26 height 14
click at [152, 144] on em "Your action:" at bounding box center [151, 142] width 29 height 6
click at [167, 163] on div "× Step 1 of 2 Your action: Click Policies" at bounding box center [184, 146] width 124 height 60
click at [233, 124] on button "×" at bounding box center [235, 125] width 7 height 12
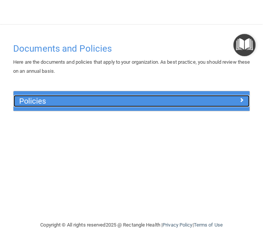
click at [229, 104] on div "Policies" at bounding box center [132, 101] width 236 height 12
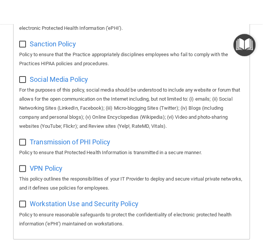
scroll to position [704, 0]
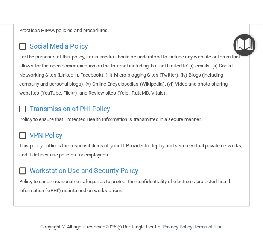
click at [45, 180] on p "Policy to ensure reasonable safeguards to protect the confidentiality of electr…" at bounding box center [131, 186] width 225 height 18
click at [46, 173] on span "Workstation Use and Security Policy" at bounding box center [84, 170] width 109 height 8
click at [58, 46] on span "Social Media Policy" at bounding box center [59, 46] width 58 height 8
click at [57, 107] on span "Transmission of PHI Policy" at bounding box center [70, 109] width 81 height 8
click at [51, 136] on span "VPN Policy" at bounding box center [46, 135] width 33 height 8
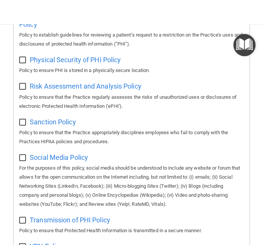
scroll to position [578, 0]
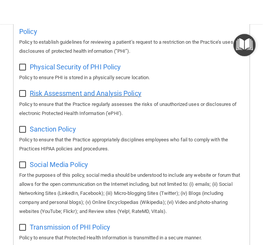
click at [55, 97] on span "Risk Assessment and Analysis Policy" at bounding box center [86, 93] width 112 height 8
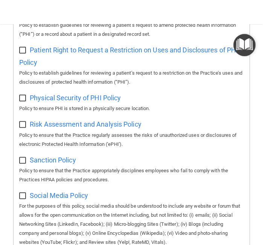
scroll to position [535, 0]
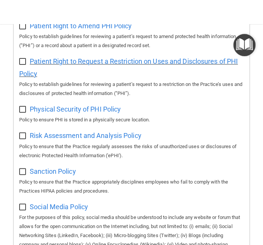
click at [38, 69] on span "Patient Right to Request a Restriction on Uses and Disclosures of PHI Policy" at bounding box center [128, 67] width 219 height 20
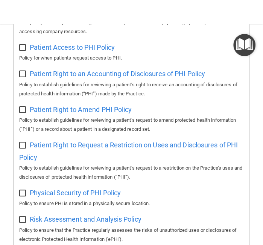
scroll to position [451, 0]
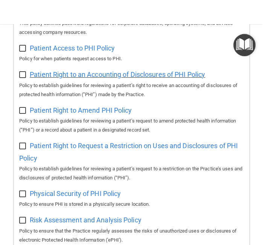
click at [59, 78] on span "Patient Right to an Accounting of Disclosures of PHI Policy" at bounding box center [117, 74] width 175 height 8
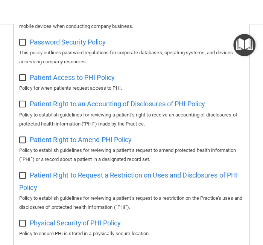
scroll to position [409, 0]
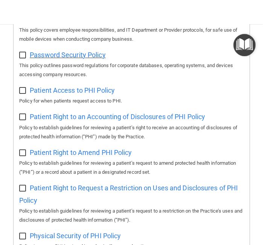
click at [59, 55] on span "Password Security Policy" at bounding box center [68, 55] width 76 height 8
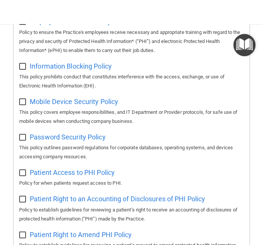
scroll to position [325, 0]
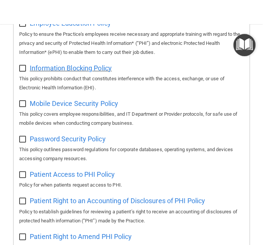
click at [65, 71] on span "Information Blocking Policy" at bounding box center [71, 68] width 82 height 8
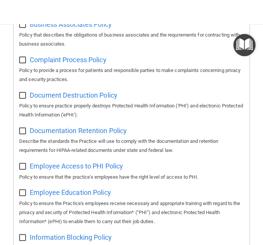
scroll to position [0, 0]
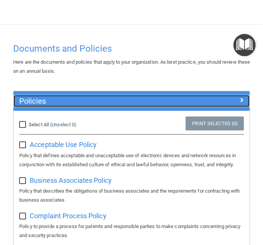
click at [229, 98] on div at bounding box center [220, 99] width 59 height 9
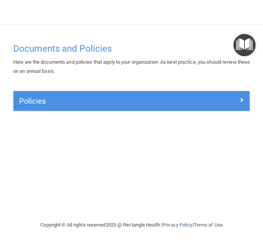
drag, startPoint x: 63, startPoint y: 47, endPoint x: 208, endPoint y: 30, distance: 145.9
click at [64, 47] on h4 "Documents and Policies" at bounding box center [131, 49] width 237 height 10
click at [240, 43] on img "Open Resource Center" at bounding box center [244, 45] width 22 height 22
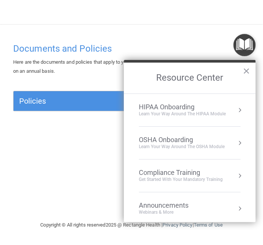
click at [180, 143] on div "Learn your way around the OSHA module" at bounding box center [182, 146] width 86 height 6
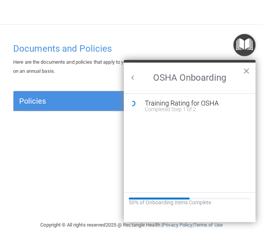
click at [143, 102] on button "Training Rating for OSHA Completed Step 1 of 2" at bounding box center [193, 106] width 105 height 12
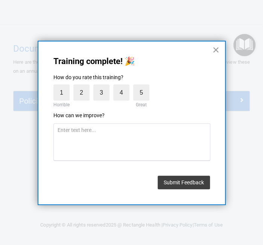
click at [218, 53] on button "×" at bounding box center [215, 50] width 7 height 12
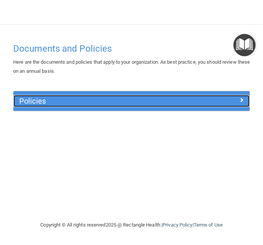
click at [236, 104] on div "Policies" at bounding box center [132, 101] width 236 height 12
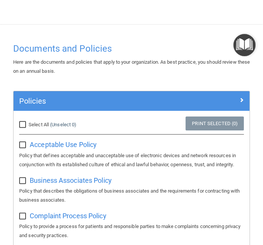
click at [242, 42] on img "Open Resource Center" at bounding box center [244, 45] width 22 height 22
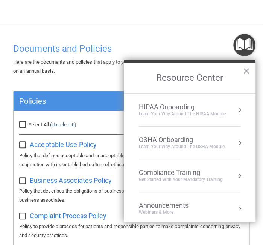
click at [155, 209] on div "Webinars & More" at bounding box center [171, 212] width 65 height 6
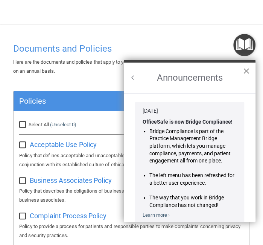
click at [246, 68] on button "×" at bounding box center [246, 71] width 7 height 12
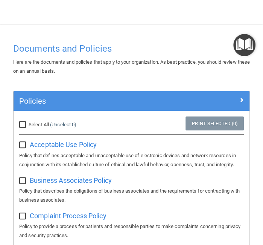
click at [244, 56] on img "Open Resource Center" at bounding box center [244, 45] width 22 height 22
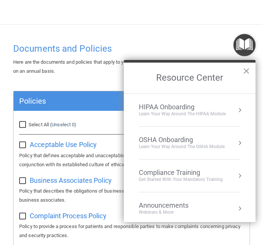
click at [155, 175] on div "Compliance Training" at bounding box center [181, 172] width 84 height 8
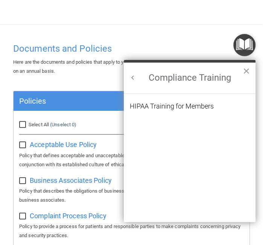
click at [183, 112] on li "HIPAA Training for Members" at bounding box center [190, 111] width 120 height 16
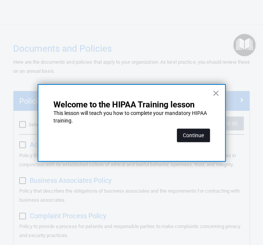
click at [201, 132] on button "Continue" at bounding box center [193, 135] width 33 height 14
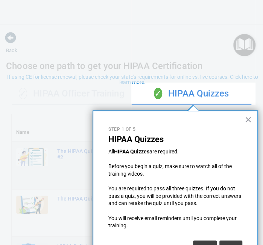
drag, startPoint x: 260, startPoint y: 152, endPoint x: 257, endPoint y: 144, distance: 8.8
click at [260, 152] on div at bounding box center [260, 122] width 8 height 245
click at [250, 121] on button "×" at bounding box center [248, 119] width 7 height 12
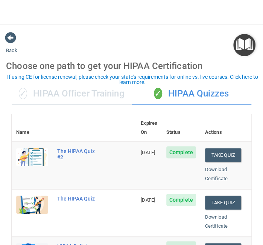
click at [59, 96] on div "✓ HIPAA Officer Training" at bounding box center [72, 93] width 120 height 23
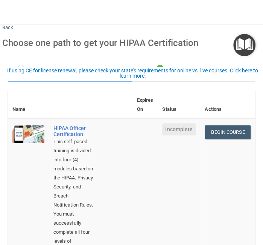
scroll to position [42, 0]
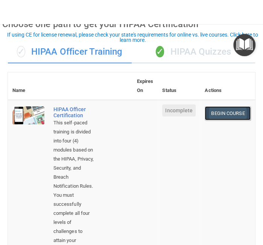
click at [230, 116] on link "Begin Course" at bounding box center [228, 113] width 46 height 14
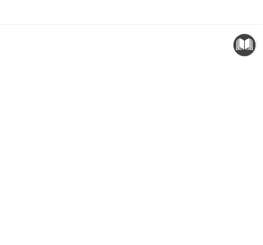
scroll to position [91, 0]
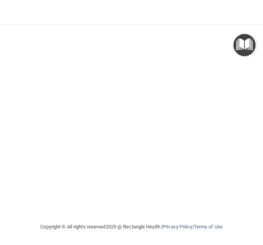
drag, startPoint x: 168, startPoint y: 211, endPoint x: 173, endPoint y: 211, distance: 5.3
click at [173, 211] on div "HIPAA Officer Certification This course doesn’t expire until . Are you sure you…" at bounding box center [132, 85] width 248 height 274
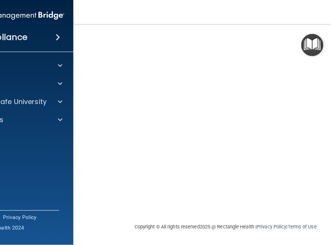
click at [71, 212] on div "Compliance HIPAA Documents and Policies Report an Incident Business Associates …" at bounding box center [13, 122] width 120 height 245
click at [92, 209] on div "HIPAA Officer Certification This course doesn’t expire until . Are you sure you…" at bounding box center [225, 85] width 275 height 274
click at [258, 212] on div "HIPAA Officer Certification This course doesn’t expire until . Are you sure you…" at bounding box center [225, 85] width 275 height 274
drag, startPoint x: 292, startPoint y: 236, endPoint x: 279, endPoint y: 238, distance: 12.9
click at [263, 238] on div "Copyright © All rights reserved 2025 @ Rectangle Health | Privacy Policy | Term…" at bounding box center [225, 227] width 275 height 24
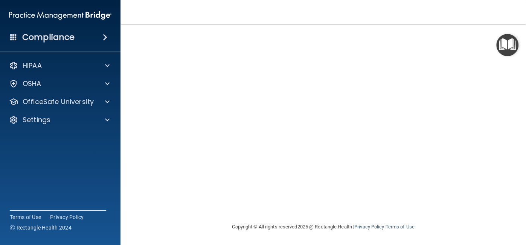
scroll to position [32, 0]
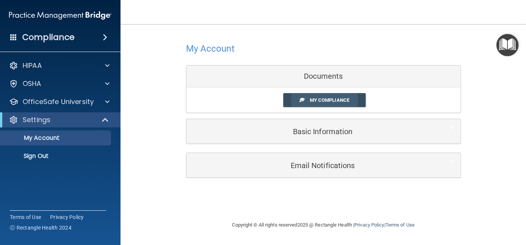
click at [263, 97] on span "My Compliance" at bounding box center [329, 100] width 40 height 6
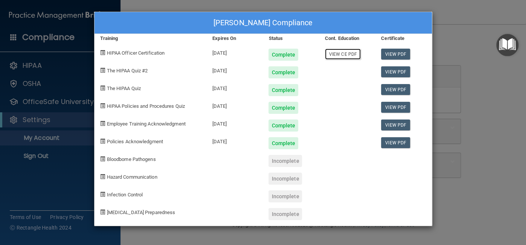
click at [263, 54] on link "View CE PDF" at bounding box center [343, 54] width 36 height 11
click at [263, 161] on div "Incomplete" at bounding box center [285, 161] width 34 height 12
click at [263, 172] on div at bounding box center [403, 176] width 56 height 18
click at [263, 5] on div "Roaa Ahmed's Compliance Training Expires On Status Cont. Education Certificate …" at bounding box center [263, 122] width 526 height 245
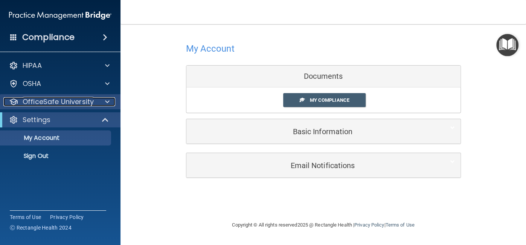
click at [47, 103] on p "OfficeSafe University" at bounding box center [58, 101] width 71 height 9
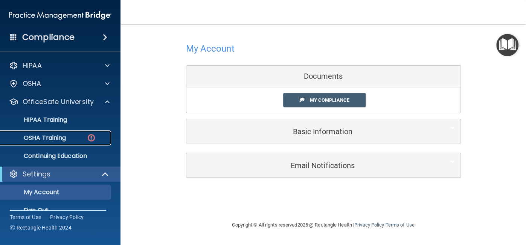
click at [55, 140] on p "OSHA Training" at bounding box center [35, 138] width 61 height 8
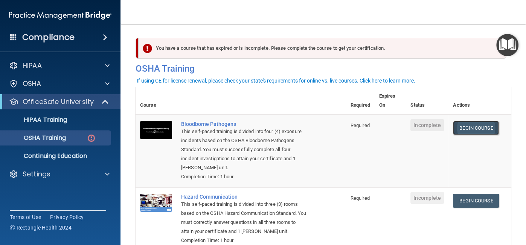
click at [263, 131] on link "Begin Course" at bounding box center [476, 128] width 46 height 14
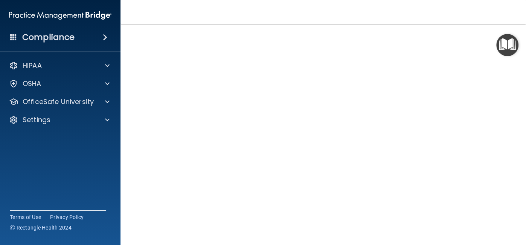
scroll to position [26, 0]
click at [496, 52] on img "Open Resource Center" at bounding box center [507, 45] width 22 height 22
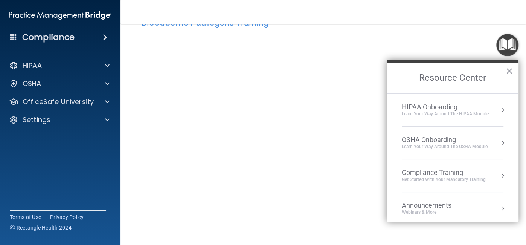
click at [512, 47] on img "Open Resource Center" at bounding box center [507, 45] width 22 height 22
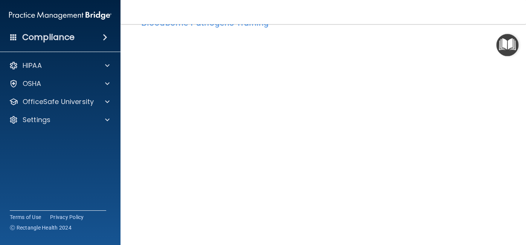
scroll to position [0, 0]
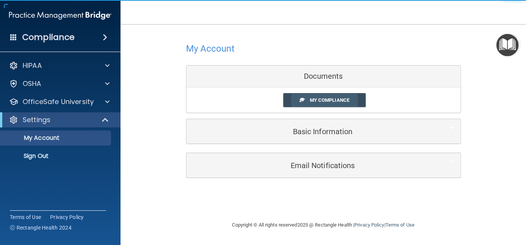
click at [312, 102] on span "My Compliance" at bounding box center [329, 100] width 40 height 6
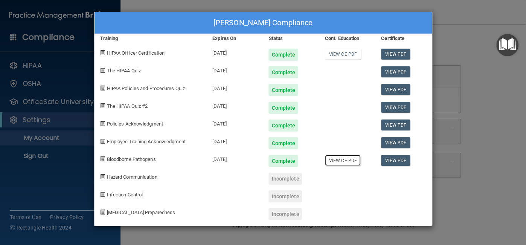
click at [336, 160] on link "View CE PDF" at bounding box center [343, 160] width 36 height 11
click at [220, 12] on div "Roaa Ahmed's Compliance" at bounding box center [262, 23] width 337 height 22
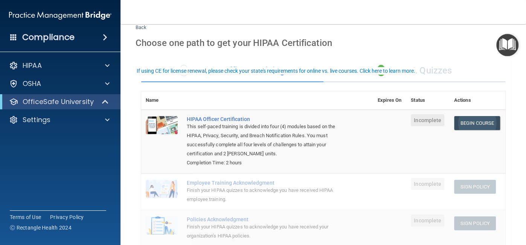
scroll to position [42, 0]
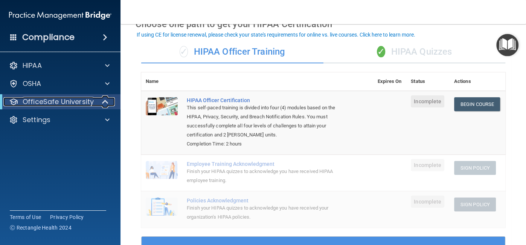
click at [85, 106] on p "OfficeSafe University" at bounding box center [58, 101] width 71 height 9
click at [96, 102] on div "OfficeSafe University" at bounding box center [49, 101] width 93 height 9
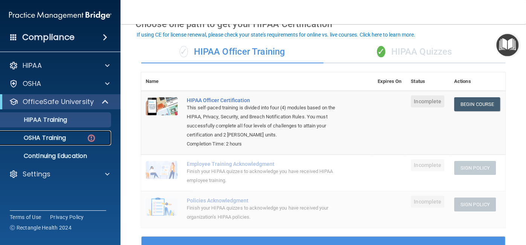
click at [56, 142] on link "OSHA Training" at bounding box center [51, 137] width 119 height 15
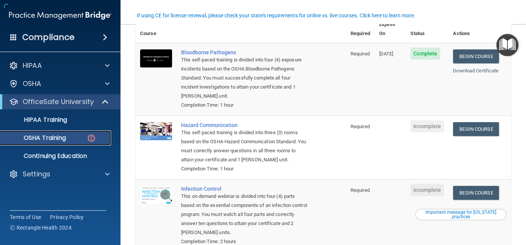
scroll to position [84, 0]
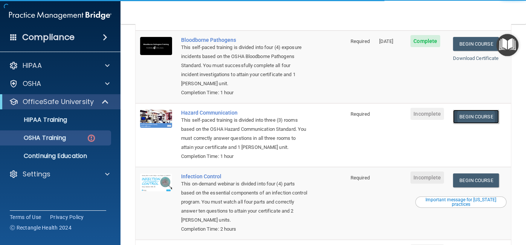
click at [472, 110] on link "Begin Course" at bounding box center [476, 117] width 46 height 14
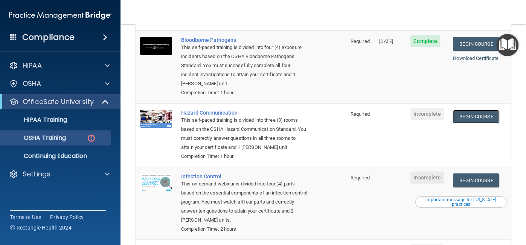
scroll to position [168, 0]
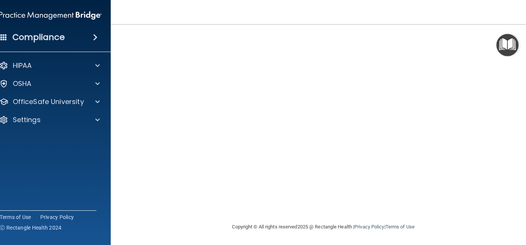
scroll to position [38, 0]
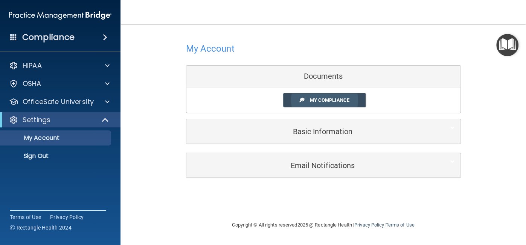
click at [317, 99] on span "My Compliance" at bounding box center [329, 100] width 40 height 6
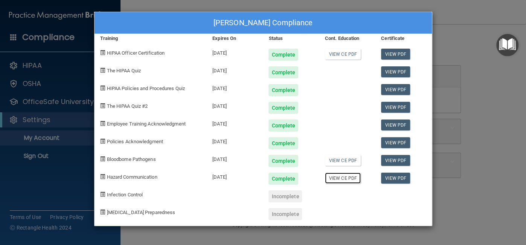
click at [349, 178] on link "View CE PDF" at bounding box center [343, 177] width 36 height 11
click at [450, 61] on div "[PERSON_NAME] Compliance Training Expires On Status Cont. Education Certificate…" at bounding box center [263, 122] width 526 height 245
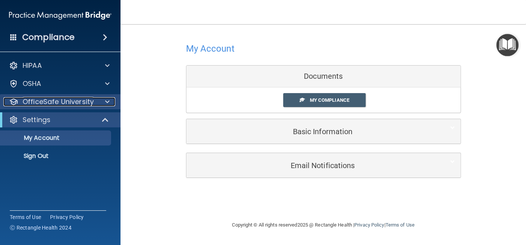
click at [69, 103] on p "OfficeSafe University" at bounding box center [58, 101] width 71 height 9
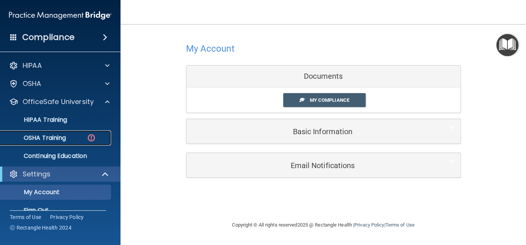
click at [80, 138] on div "OSHA Training" at bounding box center [56, 138] width 103 height 8
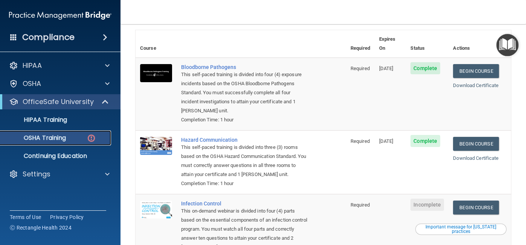
scroll to position [126, 0]
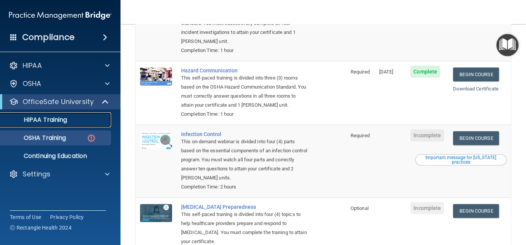
click at [36, 122] on p "HIPAA Training" at bounding box center [36, 120] width 62 height 8
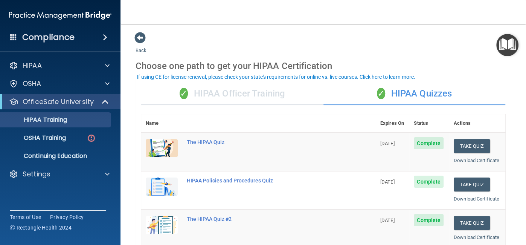
click at [203, 94] on div "✓ HIPAA Officer Training" at bounding box center [232, 93] width 182 height 23
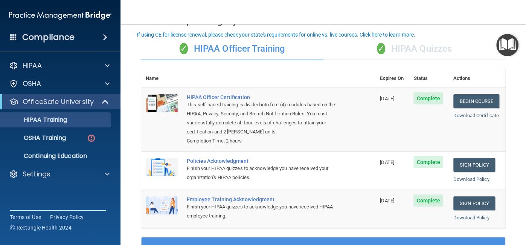
scroll to position [42, 0]
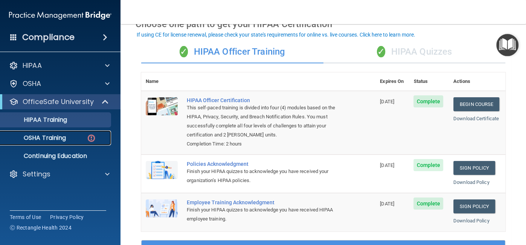
click at [68, 144] on link "OSHA Training" at bounding box center [51, 137] width 119 height 15
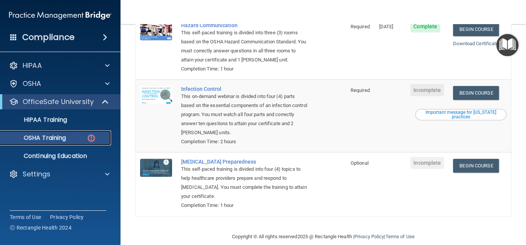
scroll to position [172, 0]
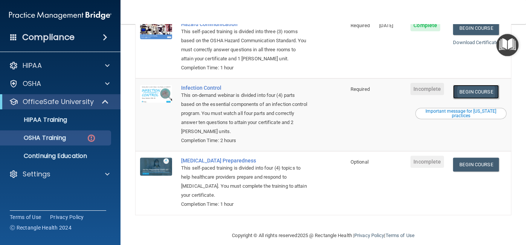
click at [474, 85] on link "Begin Course" at bounding box center [476, 92] width 46 height 14
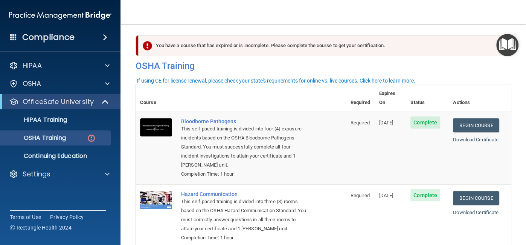
scroll to position [0, 0]
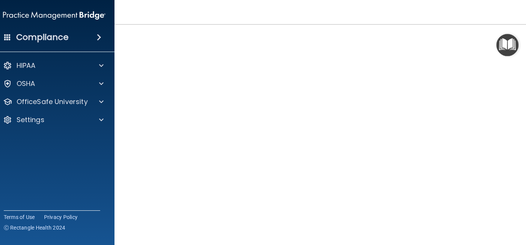
scroll to position [36, 0]
click at [71, 108] on div "OfficeSafe University" at bounding box center [54, 101] width 121 height 15
click at [70, 106] on p "OfficeSafe University" at bounding box center [52, 101] width 71 height 9
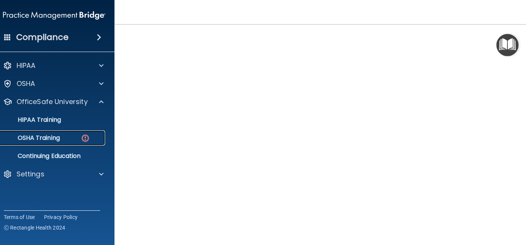
click at [69, 139] on div "OSHA Training" at bounding box center [50, 138] width 103 height 8
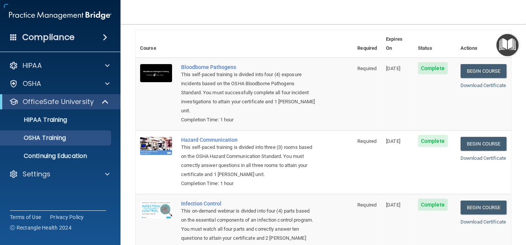
click at [326, 153] on td "Hazard Communication This self-paced training is divided into three (3) rooms b…" at bounding box center [265, 162] width 176 height 64
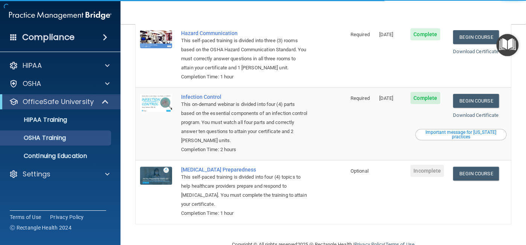
scroll to position [151, 0]
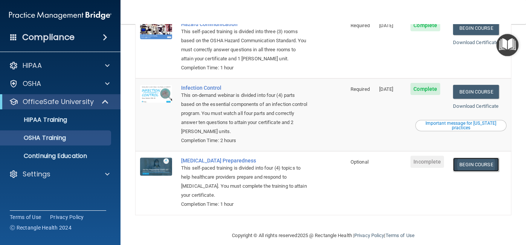
click at [485, 159] on link "Begin Course" at bounding box center [476, 164] width 46 height 14
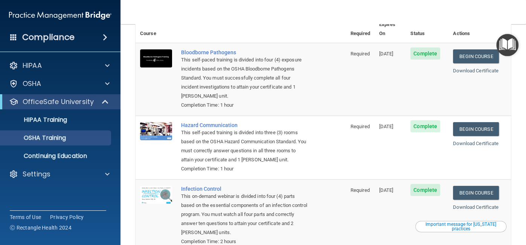
scroll to position [25, 0]
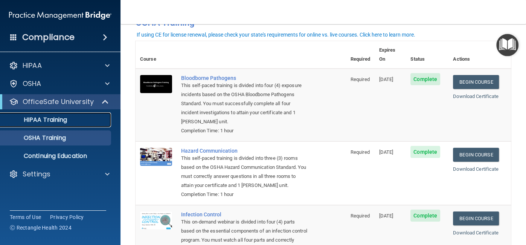
click at [32, 116] on p "HIPAA Training" at bounding box center [36, 120] width 62 height 8
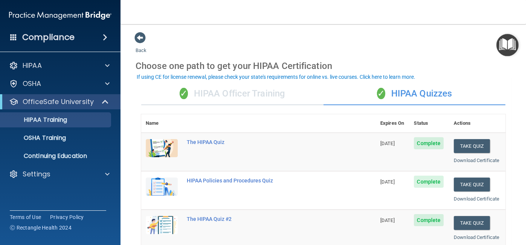
click at [272, 97] on div "✓ HIPAA Officer Training" at bounding box center [232, 93] width 182 height 23
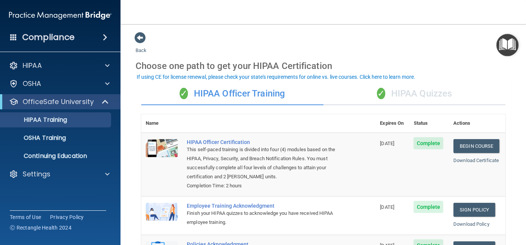
click at [441, 89] on div "✓ HIPAA Quizzes" at bounding box center [414, 93] width 182 height 23
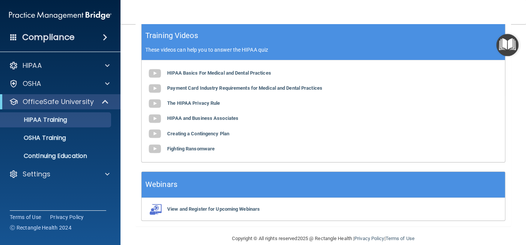
scroll to position [320, 0]
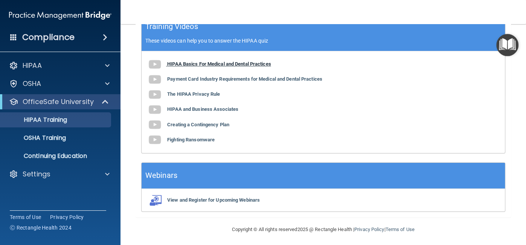
click at [192, 61] on b "HIPAA Basics For Medical and Dental Practices" at bounding box center [219, 64] width 104 height 6
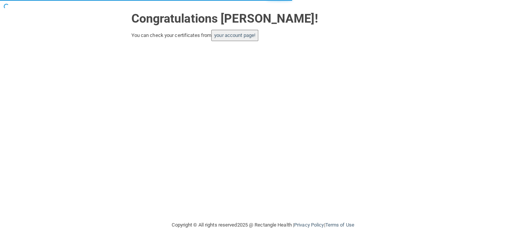
click at [233, 40] on button "your account page!" at bounding box center [234, 35] width 47 height 11
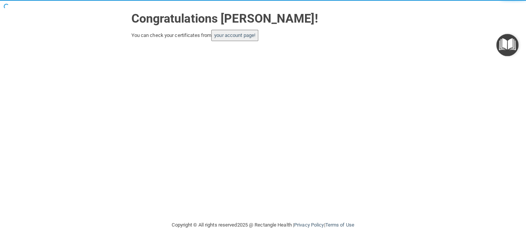
click at [230, 40] on button "your account page!" at bounding box center [234, 35] width 47 height 11
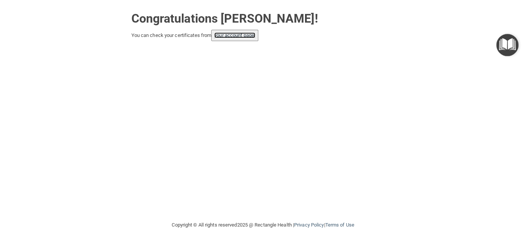
click at [232, 35] on link "your account page!" at bounding box center [234, 35] width 41 height 6
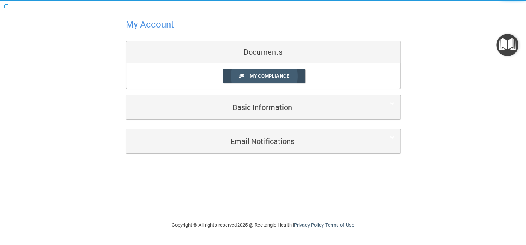
click at [283, 78] on span "My Compliance" at bounding box center [269, 76] width 40 height 6
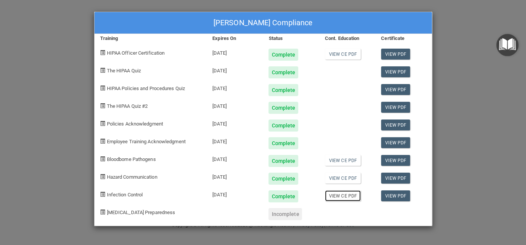
click at [344, 197] on link "View CE PDF" at bounding box center [343, 195] width 36 height 11
click at [292, 2] on div "Roaa Ahmed's Compliance Training Expires On Status Cont. Education Certificate …" at bounding box center [263, 122] width 526 height 245
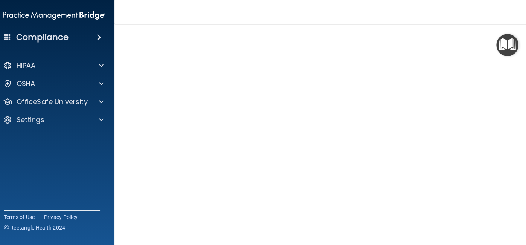
scroll to position [63, 0]
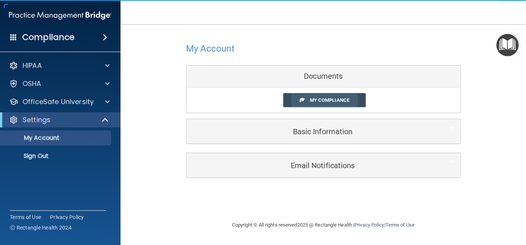
click at [351, 104] on link "My Compliance" at bounding box center [324, 100] width 82 height 14
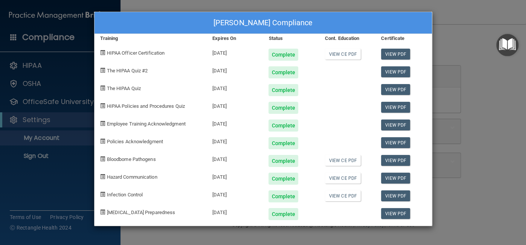
click at [331, 217] on div at bounding box center [347, 211] width 56 height 18
click at [144, 7] on div "Roaa Ahmed's Compliance Training Expires On Status Cont. Education Certificate …" at bounding box center [263, 122] width 526 height 245
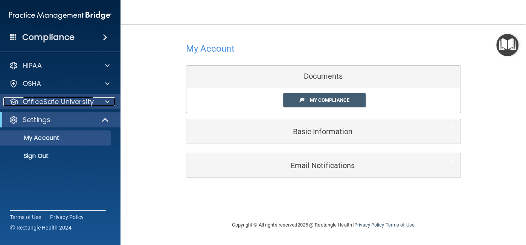
click at [59, 102] on p "OfficeSafe University" at bounding box center [58, 101] width 71 height 9
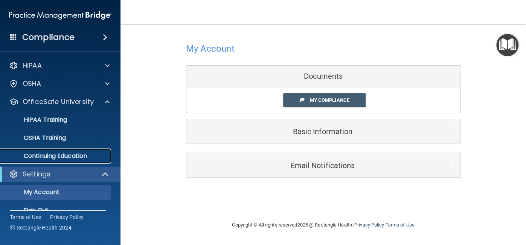
click at [63, 158] on p "Continuing Education" at bounding box center [56, 156] width 103 height 8
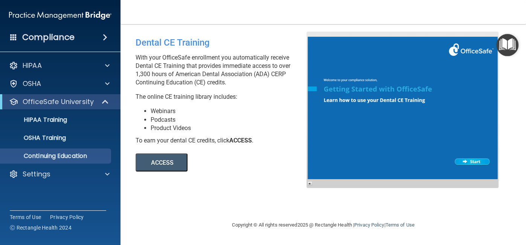
click at [156, 162] on button "ACCESS" at bounding box center [162, 162] width 52 height 18
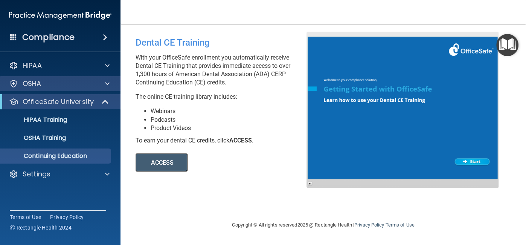
click at [52, 91] on div "OSHA" at bounding box center [60, 83] width 121 height 15
click at [99, 88] on div "OSHA" at bounding box center [60, 83] width 121 height 15
click at [108, 85] on span at bounding box center [107, 83] width 5 height 9
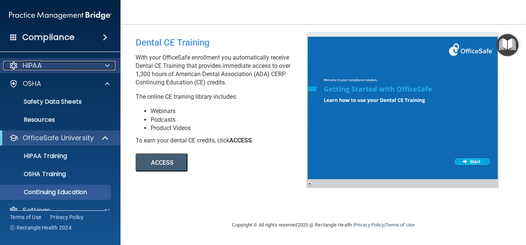
click at [111, 69] on div at bounding box center [106, 65] width 19 height 9
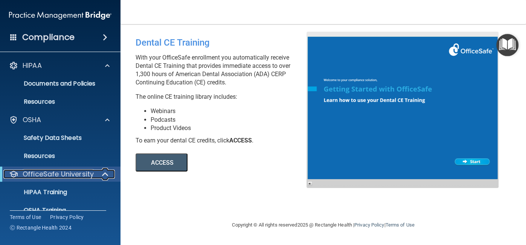
click at [73, 173] on p "OfficeSafe University" at bounding box center [58, 173] width 71 height 9
click at [74, 170] on p "OfficeSafe University" at bounding box center [58, 173] width 71 height 9
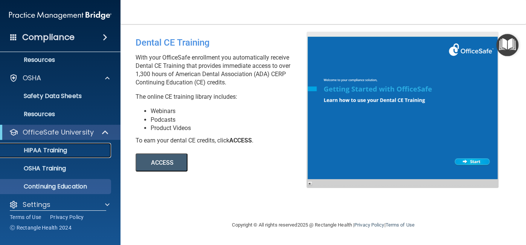
click at [69, 149] on div "HIPAA Training" at bounding box center [56, 150] width 103 height 8
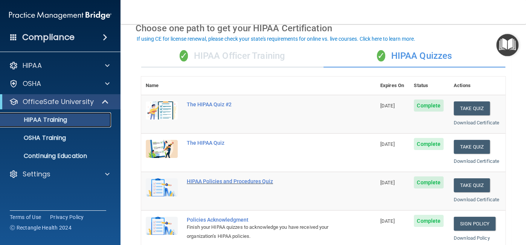
scroll to position [25, 0]
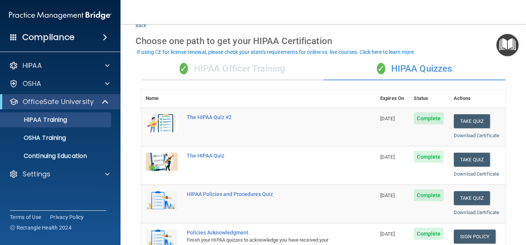
click at [259, 69] on div "✓ HIPAA Officer Training" at bounding box center [232, 69] width 182 height 23
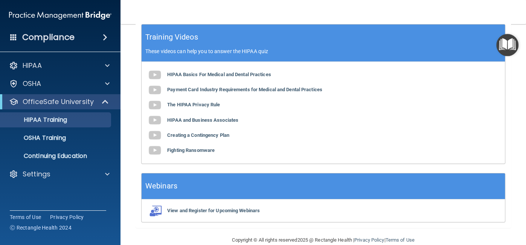
scroll to position [269, 0]
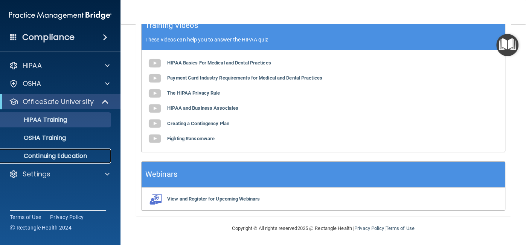
click at [66, 158] on p "Continuing Education" at bounding box center [56, 156] width 103 height 8
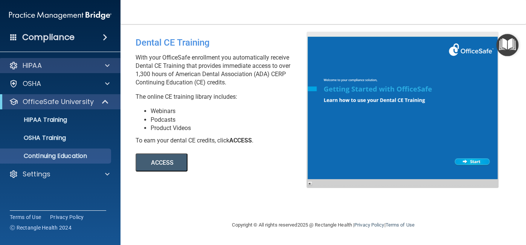
click at [66, 58] on div "HIPAA" at bounding box center [60, 65] width 121 height 15
click at [72, 63] on div "HIPAA" at bounding box center [49, 65] width 93 height 9
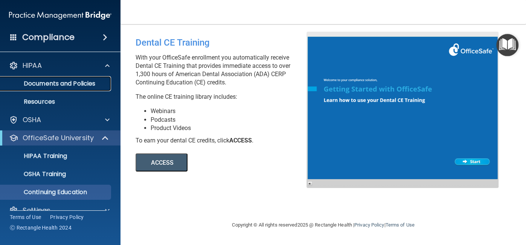
click at [73, 81] on p "Documents and Policies" at bounding box center [56, 84] width 103 height 8
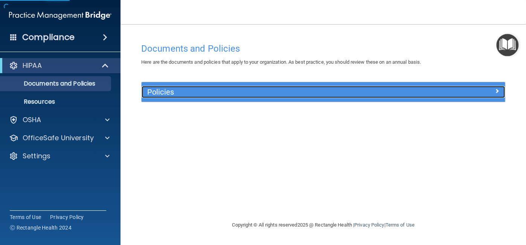
click at [181, 93] on h5 "Policies" at bounding box center [277, 92] width 261 height 8
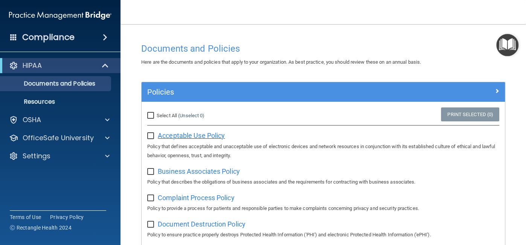
click at [174, 136] on span "Acceptable Use Policy" at bounding box center [191, 135] width 67 height 8
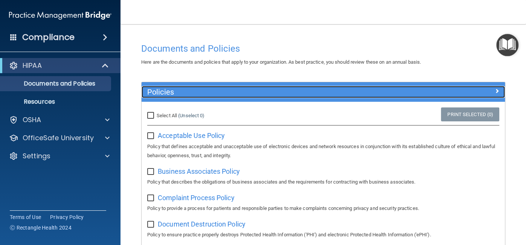
click at [496, 93] on span at bounding box center [497, 90] width 5 height 9
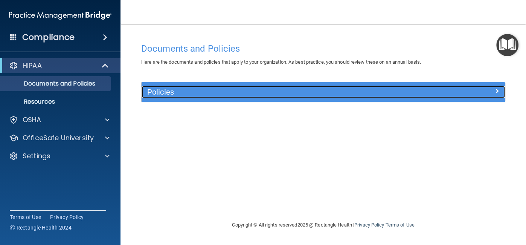
click at [496, 93] on span at bounding box center [497, 90] width 5 height 9
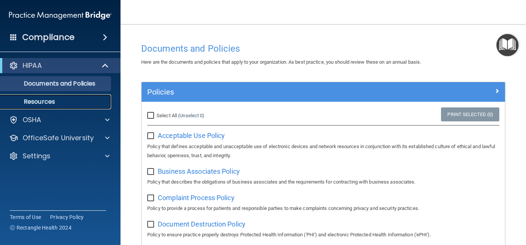
click at [47, 101] on p "Resources" at bounding box center [56, 102] width 103 height 8
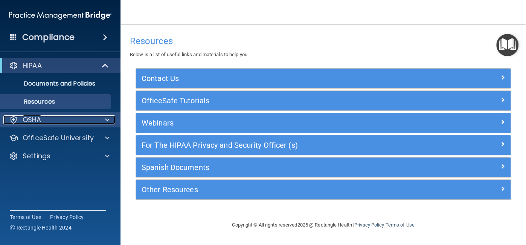
click at [66, 123] on div "OSHA" at bounding box center [49, 119] width 93 height 9
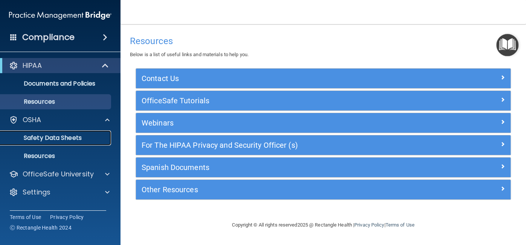
click at [69, 143] on link "Safety Data Sheets" at bounding box center [51, 137] width 119 height 15
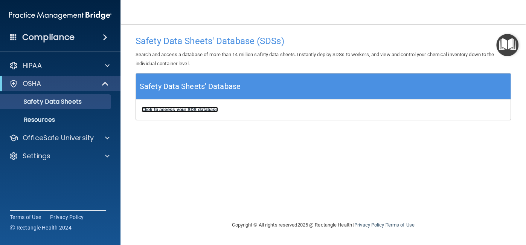
click at [166, 110] on b "Click to access your SDS database" at bounding box center [180, 110] width 76 height 6
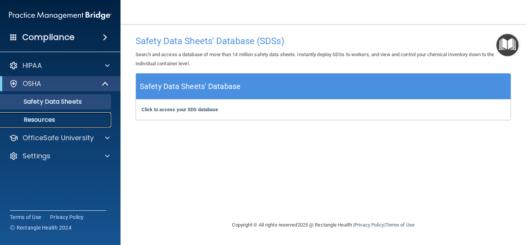
click at [51, 123] on p "Resources" at bounding box center [56, 120] width 103 height 8
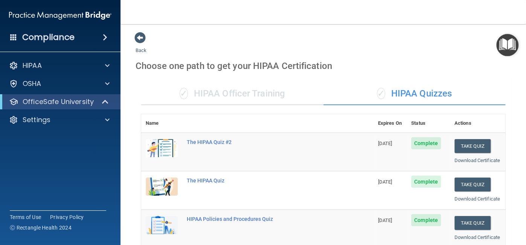
scroll to position [168, 0]
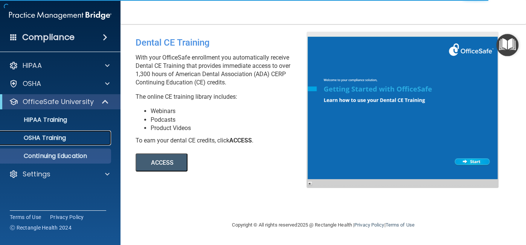
click at [49, 136] on p "OSHA Training" at bounding box center [35, 138] width 61 height 8
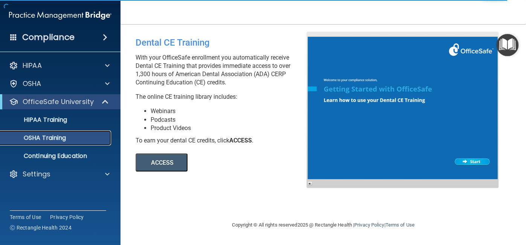
click at [49, 136] on p "OSHA Training" at bounding box center [35, 138] width 61 height 8
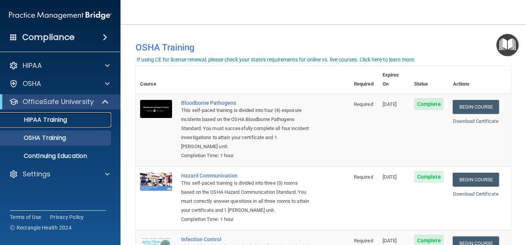
click at [66, 126] on link "HIPAA Training" at bounding box center [51, 119] width 119 height 15
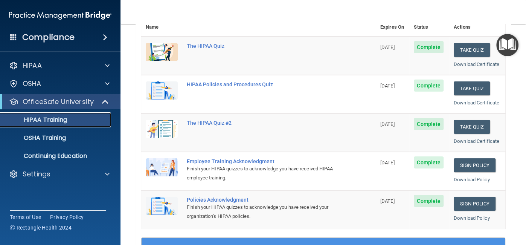
scroll to position [109, 0]
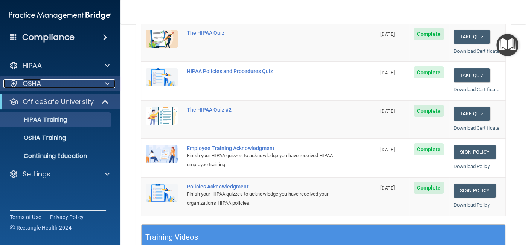
click at [59, 87] on div "OSHA" at bounding box center [49, 83] width 93 height 9
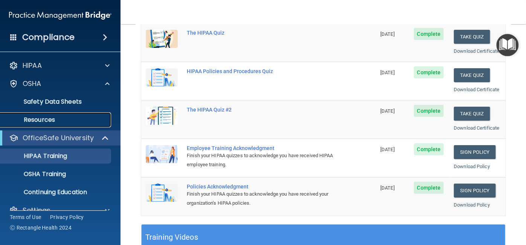
click at [47, 122] on p "Resources" at bounding box center [56, 120] width 103 height 8
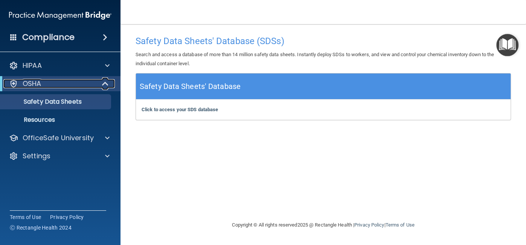
click at [38, 84] on p "OSHA" at bounding box center [32, 83] width 19 height 9
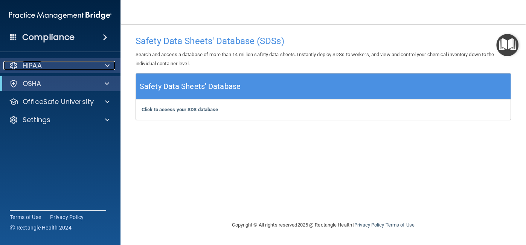
click at [63, 68] on div "HIPAA" at bounding box center [49, 65] width 93 height 9
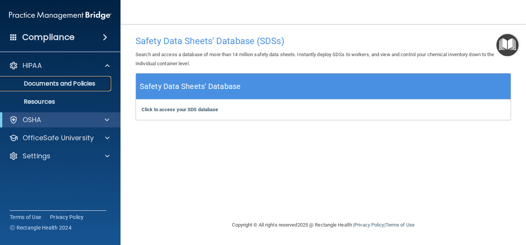
click at [75, 85] on p "Documents and Policies" at bounding box center [56, 84] width 103 height 8
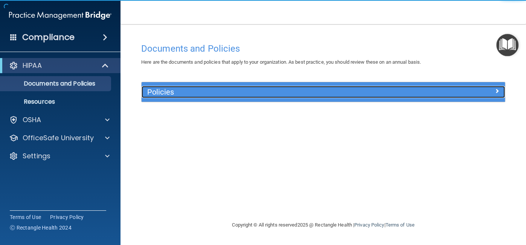
click at [234, 90] on h5 "Policies" at bounding box center [277, 92] width 261 height 8
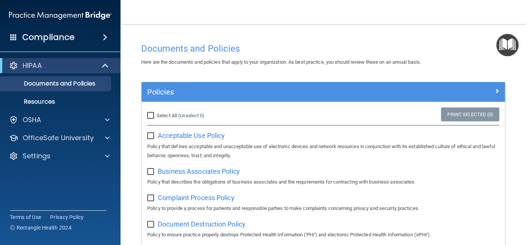
click at [83, 59] on div "HIPAA" at bounding box center [60, 65] width 120 height 15
click at [86, 64] on div "HIPAA" at bounding box center [49, 65] width 93 height 9
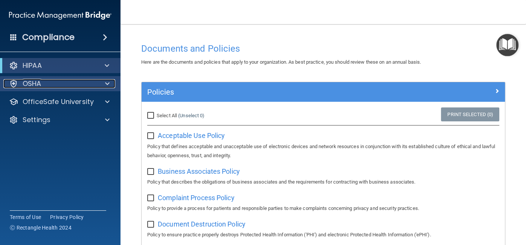
click at [84, 87] on div "OSHA" at bounding box center [49, 83] width 93 height 9
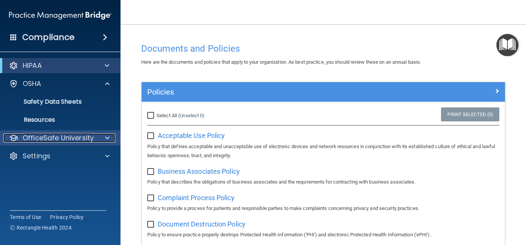
click at [98, 134] on div at bounding box center [106, 137] width 19 height 9
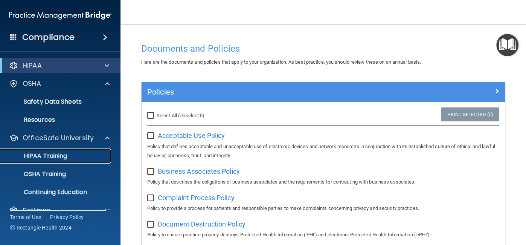
click at [57, 159] on p "HIPAA Training" at bounding box center [36, 156] width 62 height 8
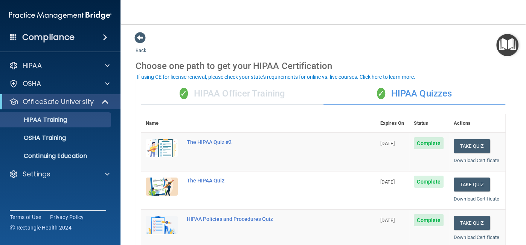
click at [253, 93] on div "✓ HIPAA Officer Training" at bounding box center [232, 93] width 182 height 23
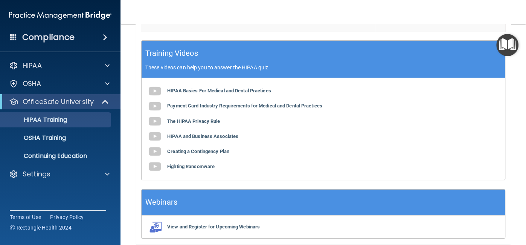
scroll to position [269, 0]
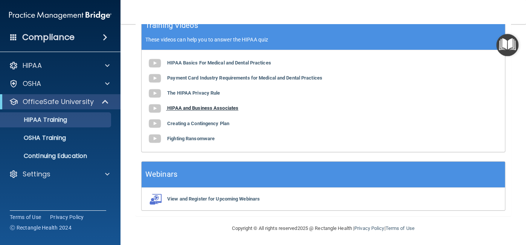
click at [195, 106] on b "HIPAA and Business Associates" at bounding box center [202, 108] width 71 height 6
click at [198, 139] on b "Fighting Ransomware" at bounding box center [190, 138] width 47 height 6
click at [199, 76] on b "Payment Card Industry Requirements for Medical and Dental Practices" at bounding box center [244, 78] width 155 height 6
click at [204, 94] on b "The HIPAA Privacy Rule" at bounding box center [193, 93] width 53 height 6
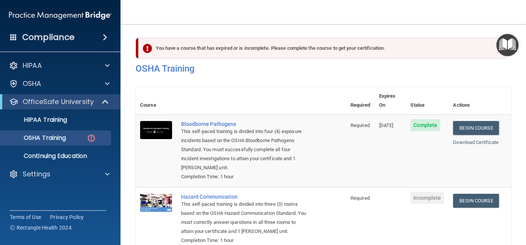
scroll to position [168, 0]
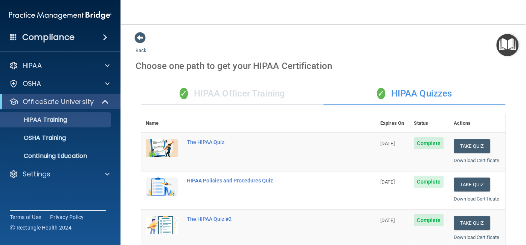
scroll to position [320, 0]
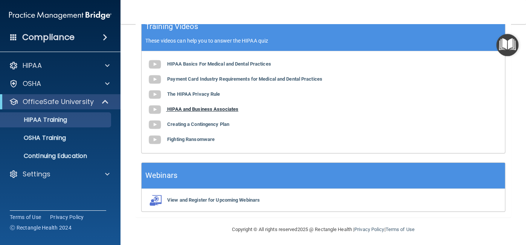
click at [203, 109] on b "HIPAA and Business Associates" at bounding box center [202, 109] width 71 height 6
